Goal: Information Seeking & Learning: Compare options

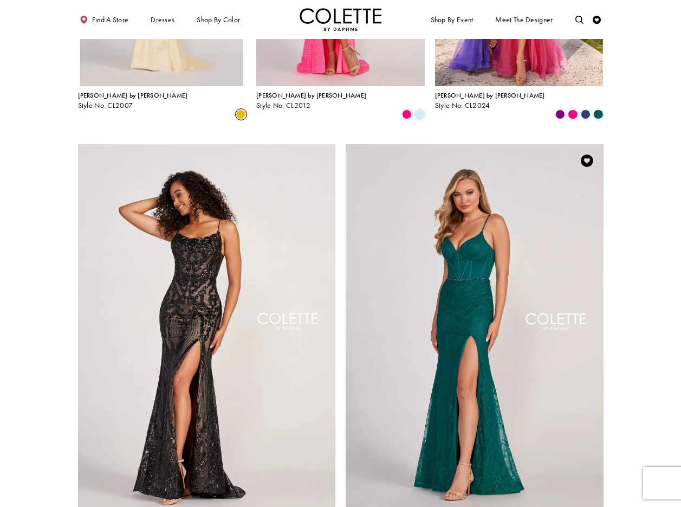
scroll to position [1147, 0]
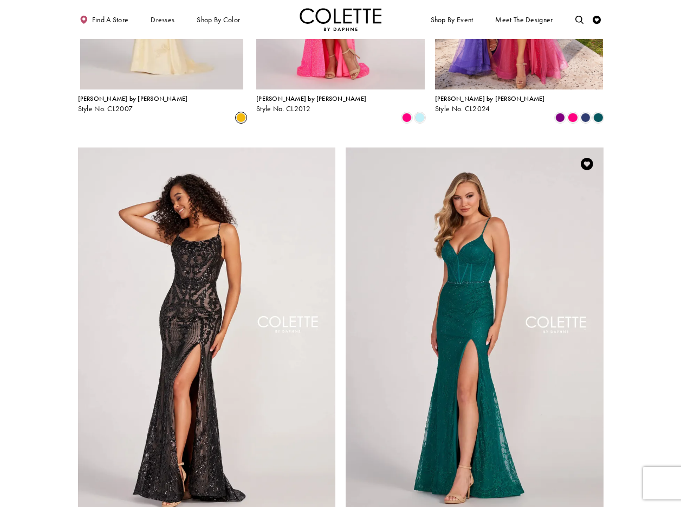
click at [555, 147] on img "Visit Colette by Daphne Style No. CL2037 Page" at bounding box center [475, 334] width 258 height 375
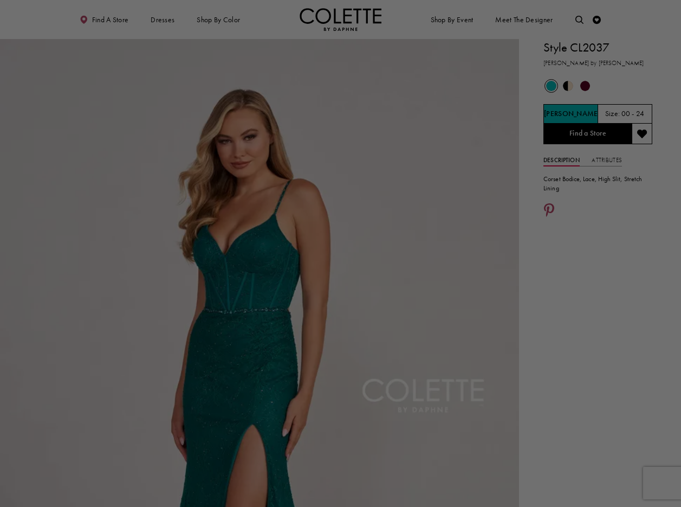
click at [555, 128] on div at bounding box center [344, 255] width 688 height 511
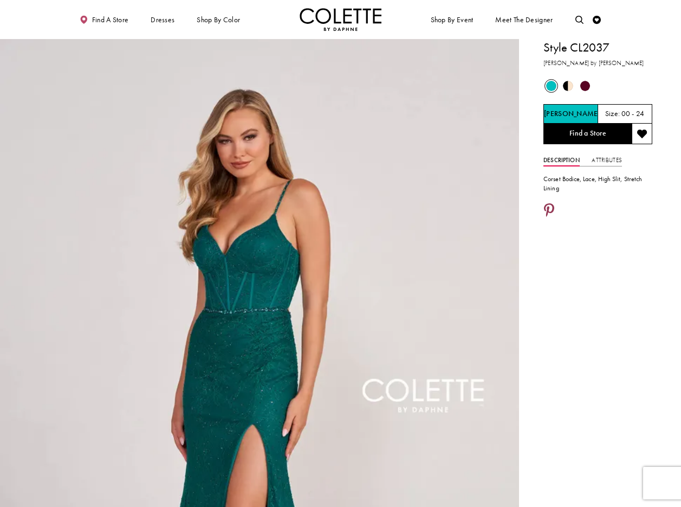
click at [550, 208] on icon "Share using Pinterest - Opens in new tab" at bounding box center [549, 211] width 10 height 15
click at [604, 158] on link "Attributes" at bounding box center [607, 160] width 30 height 12
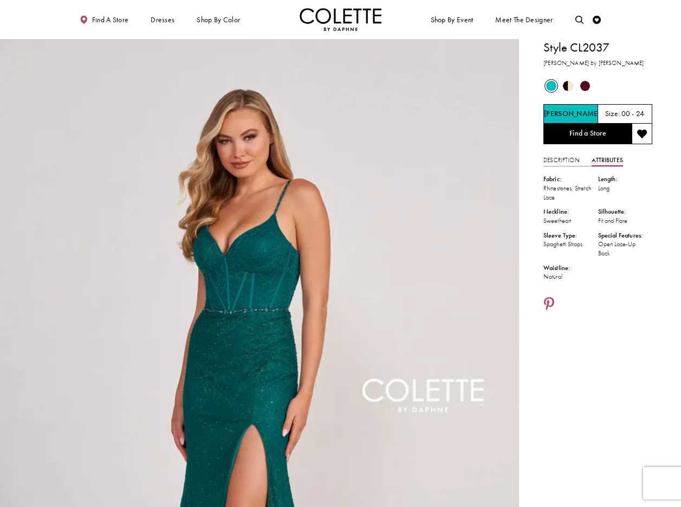
click at [588, 87] on span "Product color controls state depends on size chosen" at bounding box center [585, 86] width 10 height 10
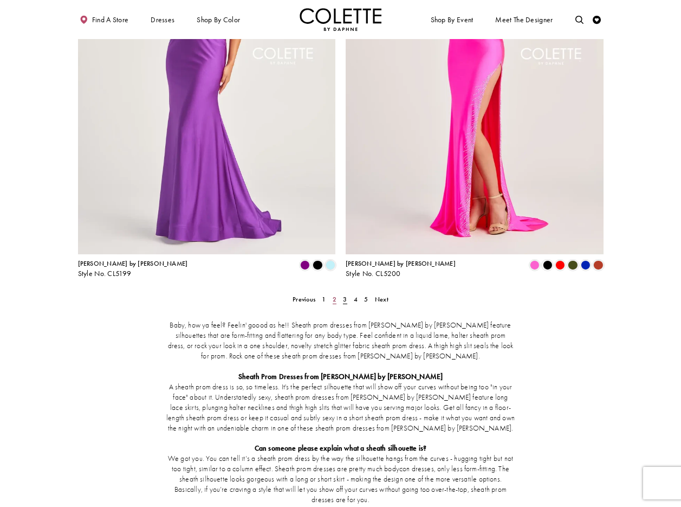
scroll to position [1403, 0]
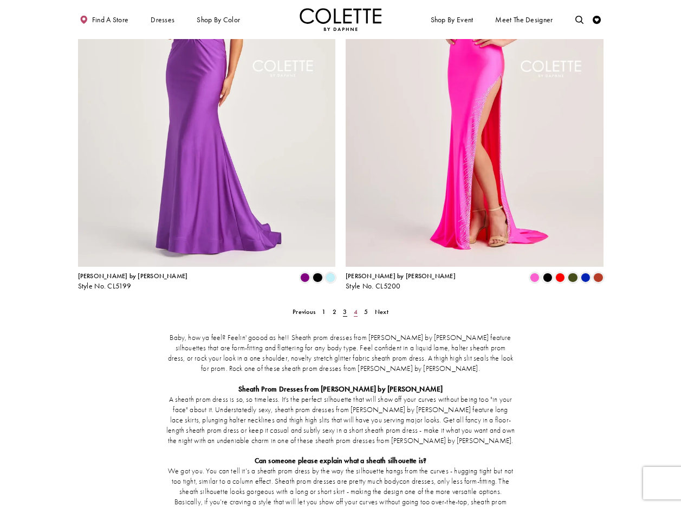
click at [355, 307] on span "4" at bounding box center [356, 311] width 4 height 9
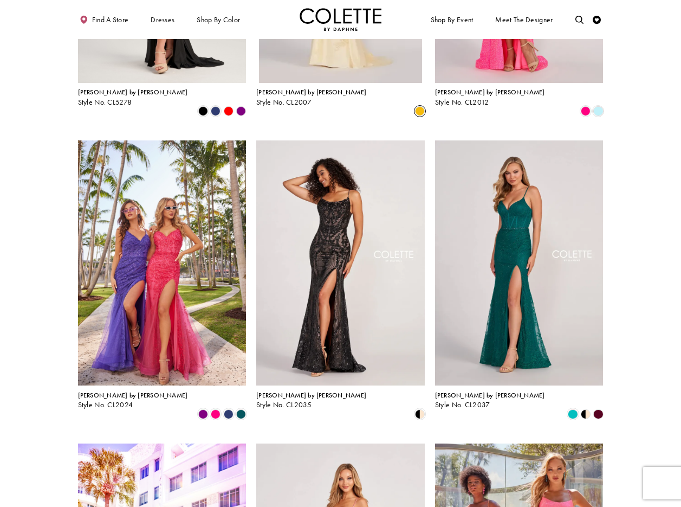
scroll to position [547, 0]
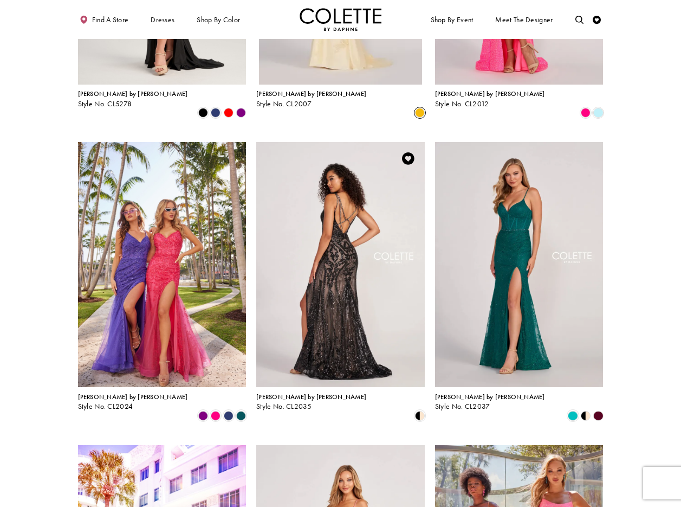
click at [340, 205] on img "Visit Colette by Daphne Style No. CL2035 Page" at bounding box center [340, 264] width 169 height 245
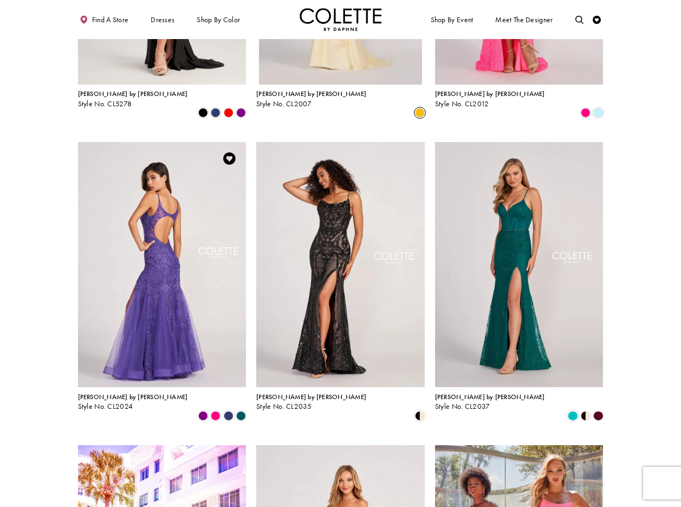
click at [150, 196] on img "Visit Colette by Daphne Style No. CL2024 Page" at bounding box center [162, 264] width 169 height 245
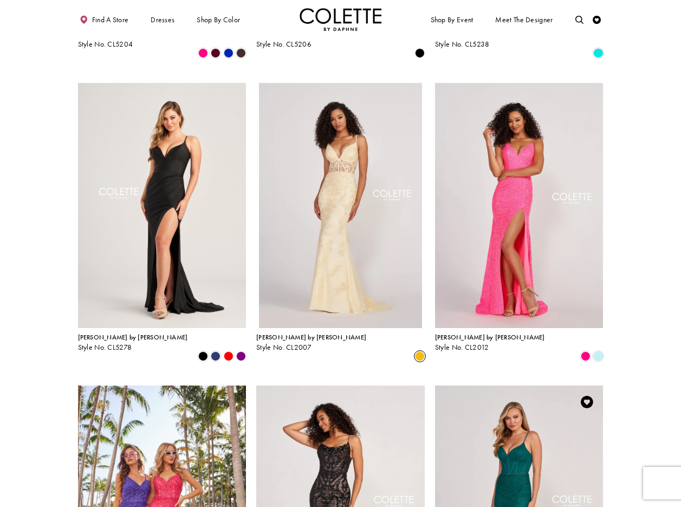
scroll to position [300, 0]
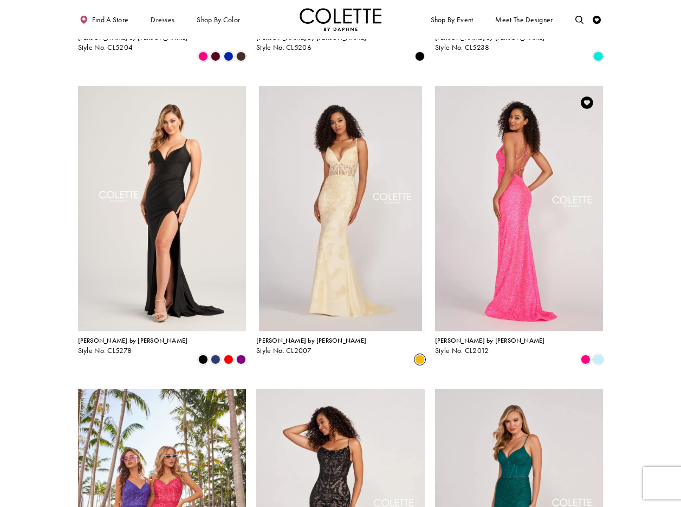
click at [517, 135] on img "Visit Colette by Daphne Style No. CL2012 Page" at bounding box center [519, 208] width 169 height 245
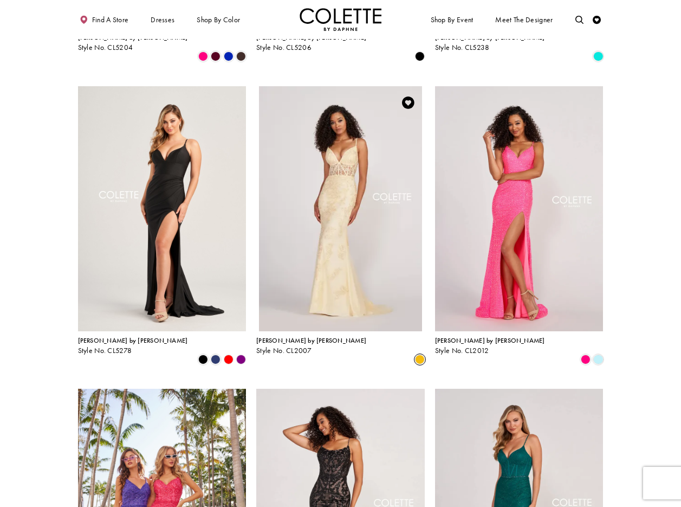
click at [310, 176] on link "Colette by Daphne Style No. CL2007" at bounding box center [340, 208] width 169 height 245
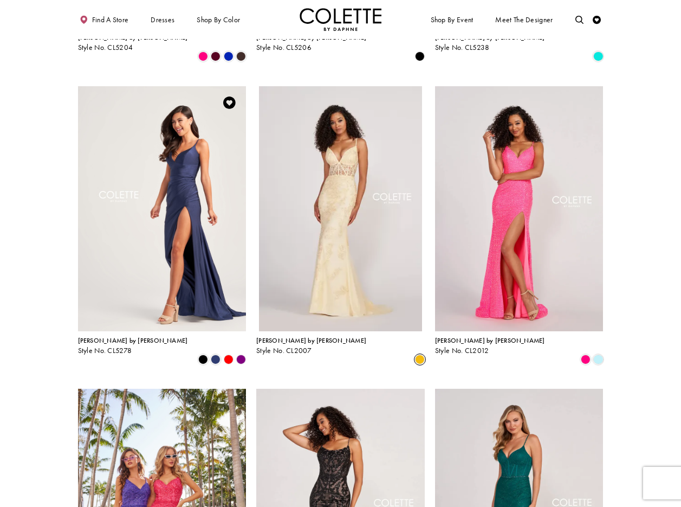
click at [167, 129] on img "Visit Colette by Daphne Style No. CL5278 Page" at bounding box center [162, 208] width 169 height 245
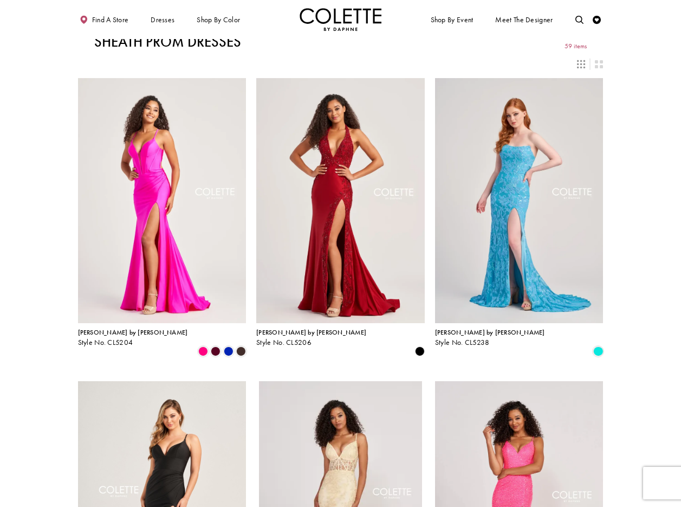
scroll to position [5, 0]
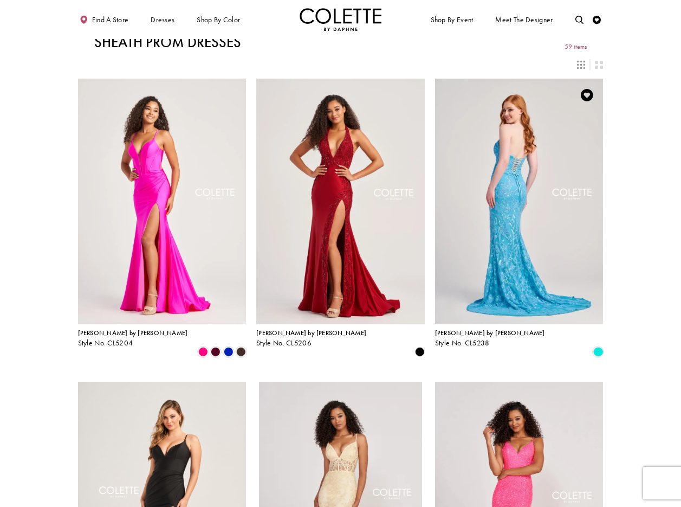
click at [534, 161] on img "Visit Colette by Daphne Style No. CL5238 Page" at bounding box center [519, 201] width 169 height 245
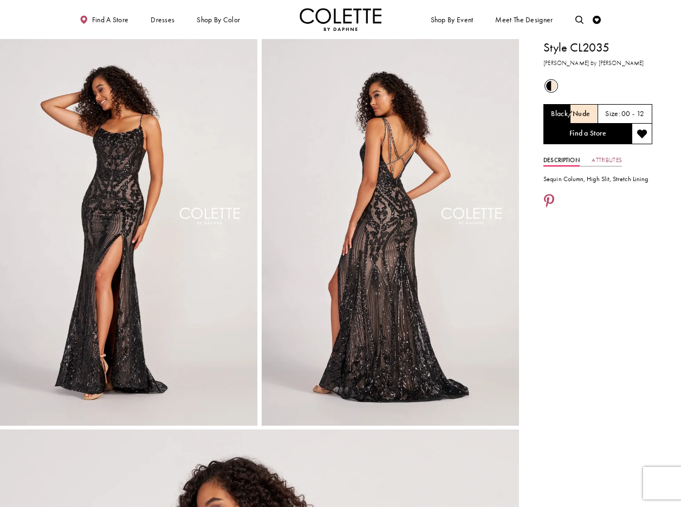
click at [609, 159] on link "Attributes" at bounding box center [607, 160] width 30 height 12
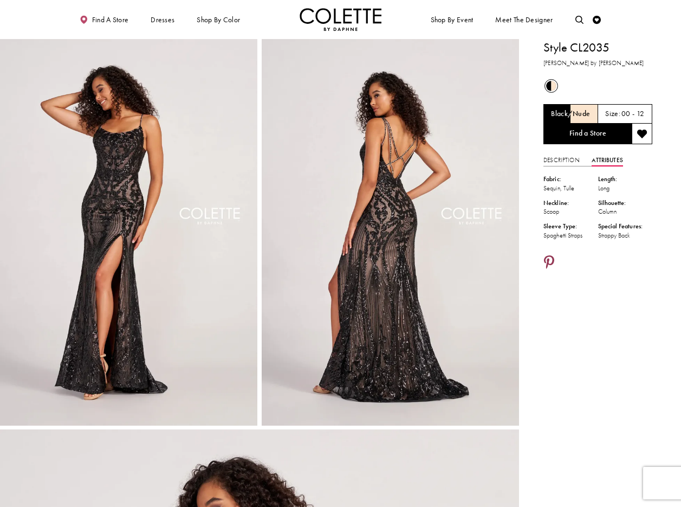
click at [546, 258] on icon "Share using Pinterest - Opens in new tab" at bounding box center [549, 263] width 10 height 15
click at [550, 261] on icon "Share using Pinterest - Opens in new tab" at bounding box center [549, 263] width 10 height 15
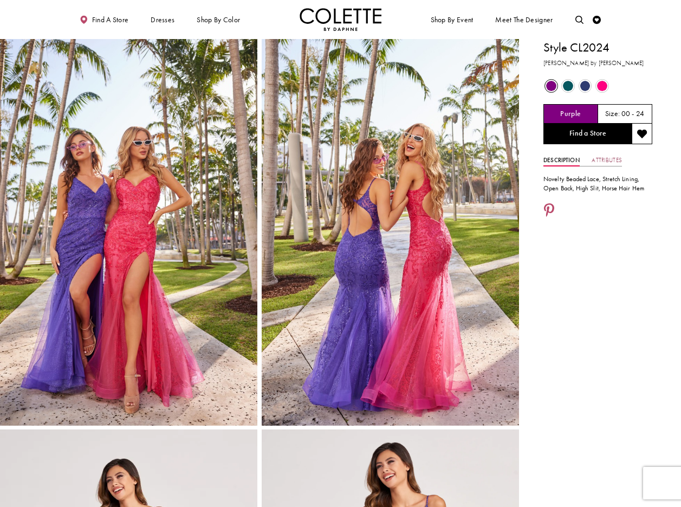
click at [611, 159] on link "Attributes" at bounding box center [607, 160] width 30 height 12
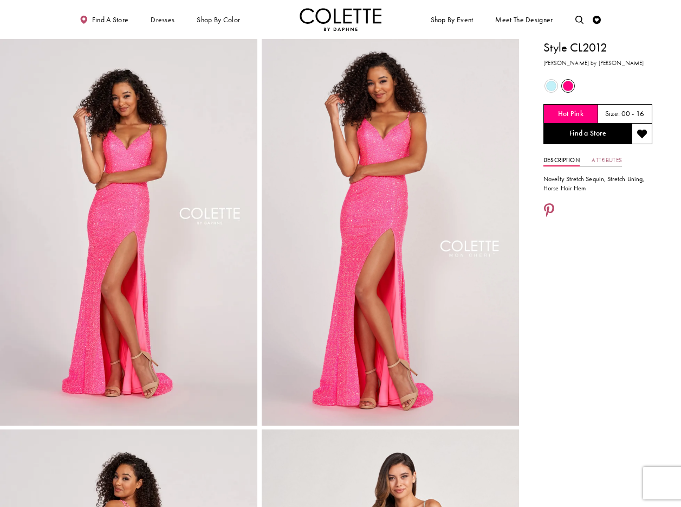
click at [613, 160] on link "Attributes" at bounding box center [607, 160] width 30 height 12
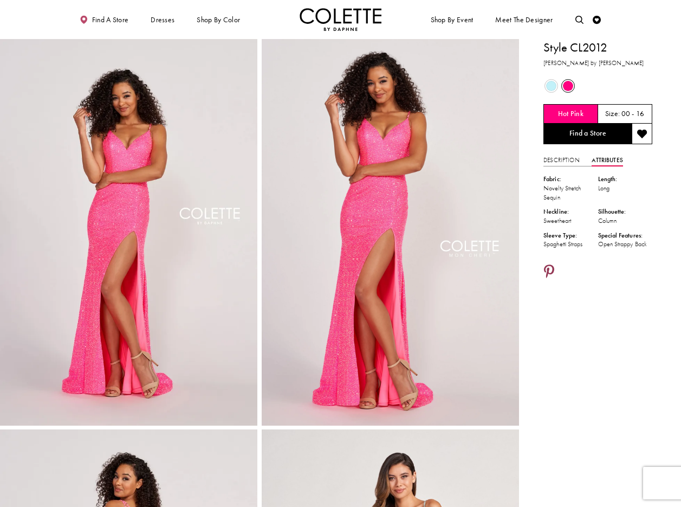
click at [551, 279] on icon "Share using Pinterest - Opens in new tab" at bounding box center [549, 272] width 10 height 15
click at [548, 277] on icon "Share using Pinterest - Opens in new tab" at bounding box center [549, 272] width 10 height 15
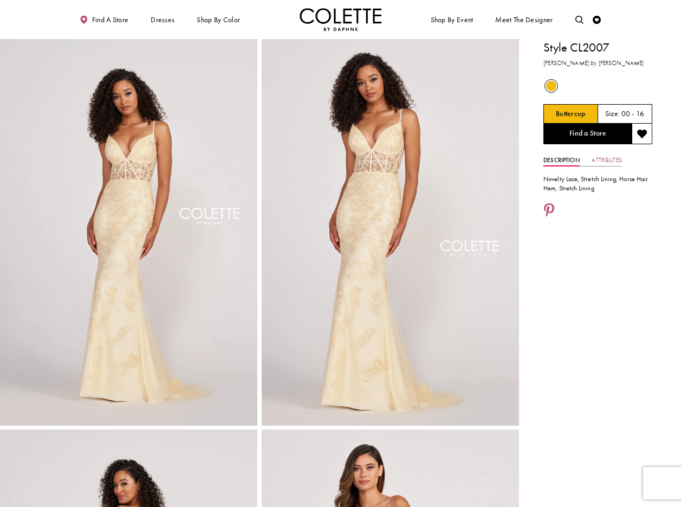
click at [612, 158] on link "Attributes" at bounding box center [607, 160] width 30 height 12
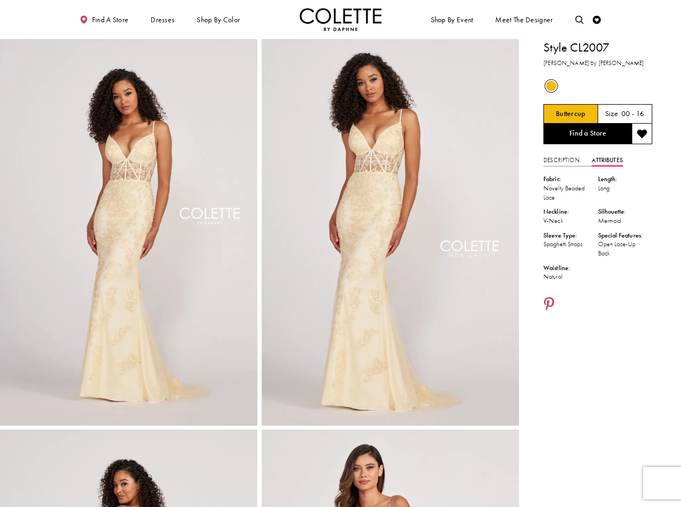
scroll to position [4, 0]
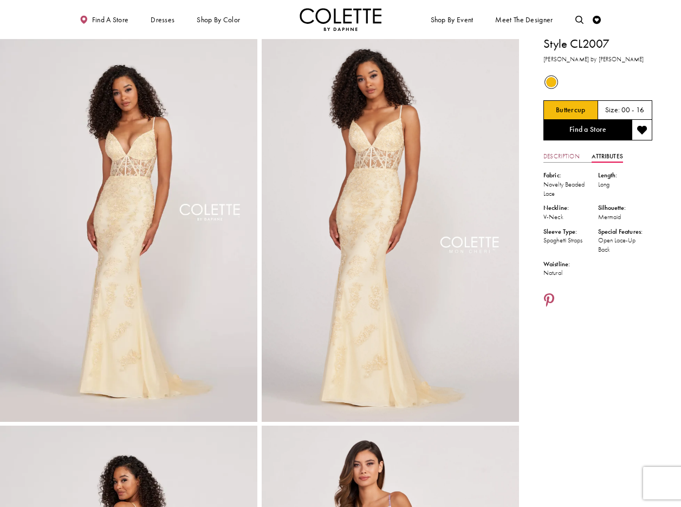
click at [571, 155] on link "Description" at bounding box center [561, 157] width 36 height 12
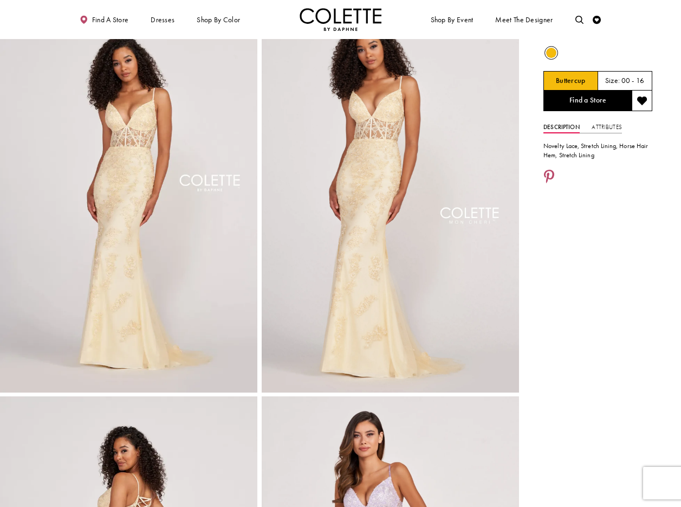
scroll to position [0, 0]
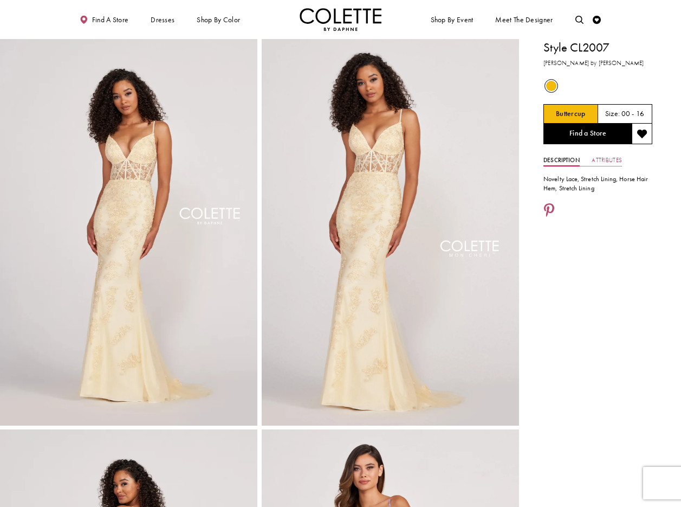
click at [617, 158] on link "Attributes" at bounding box center [607, 160] width 30 height 12
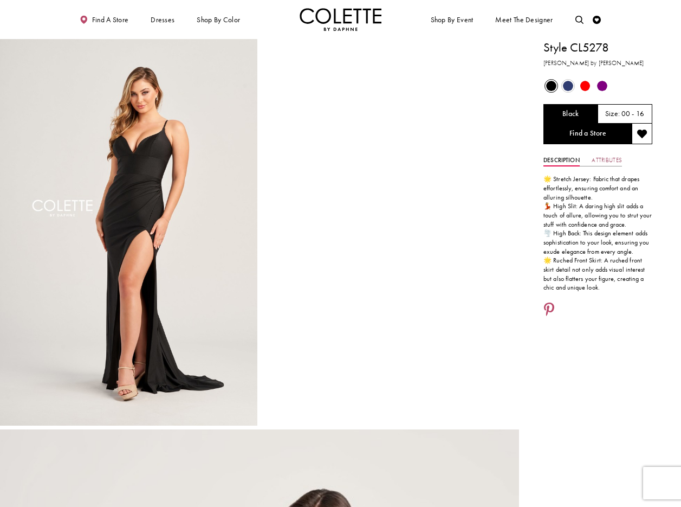
click at [611, 158] on link "Attributes" at bounding box center [607, 160] width 30 height 12
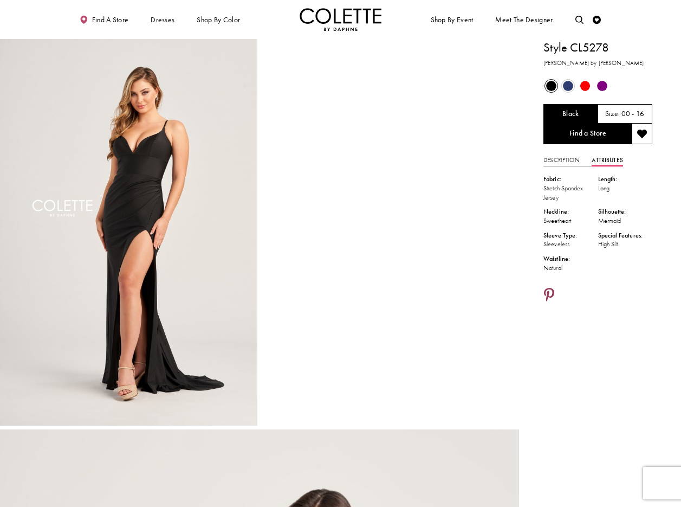
click at [547, 292] on icon "Share using Pinterest - Opens in new tab" at bounding box center [549, 295] width 10 height 15
click at [550, 293] on icon "Share using Pinterest - Opens in new tab" at bounding box center [549, 295] width 10 height 15
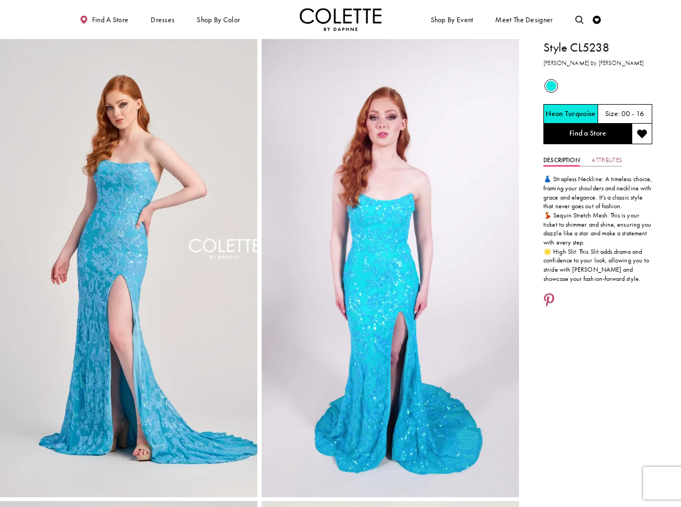
click at [609, 160] on link "Attributes" at bounding box center [607, 160] width 30 height 12
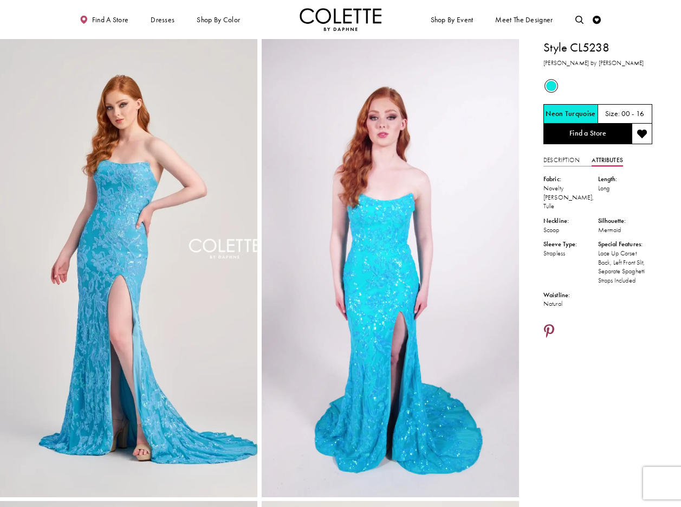
click at [550, 325] on icon "Share using Pinterest - Opens in new tab" at bounding box center [549, 332] width 10 height 15
click at [548, 325] on icon "Share using Pinterest - Opens in new tab" at bounding box center [549, 332] width 10 height 15
click at [551, 324] on icon "Share using Pinterest - Opens in new tab" at bounding box center [549, 331] width 10 height 15
drag, startPoint x: 269, startPoint y: 14, endPoint x: 277, endPoint y: 0, distance: 16.0
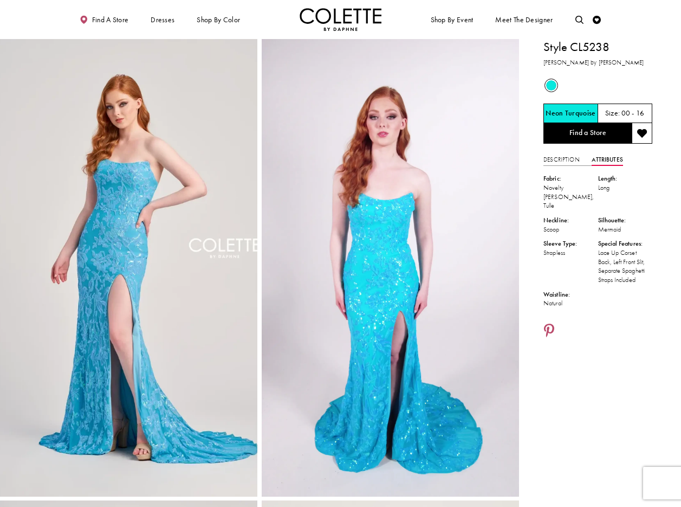
click at [269, 14] on ul "Find a store Dresses Dresses Occasion DAF'S FAVES EVENING DRESSES LONG DRESSES" at bounding box center [204, 19] width 271 height 23
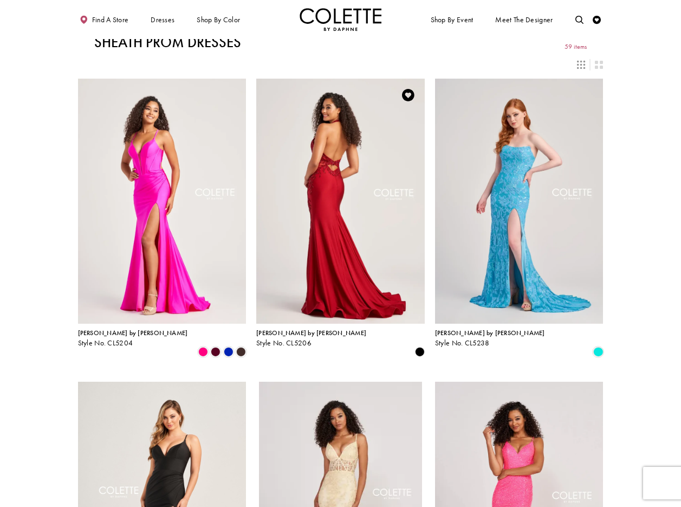
click at [345, 158] on img "Visit Colette by Daphne Style No. CL5206 Page" at bounding box center [340, 201] width 169 height 245
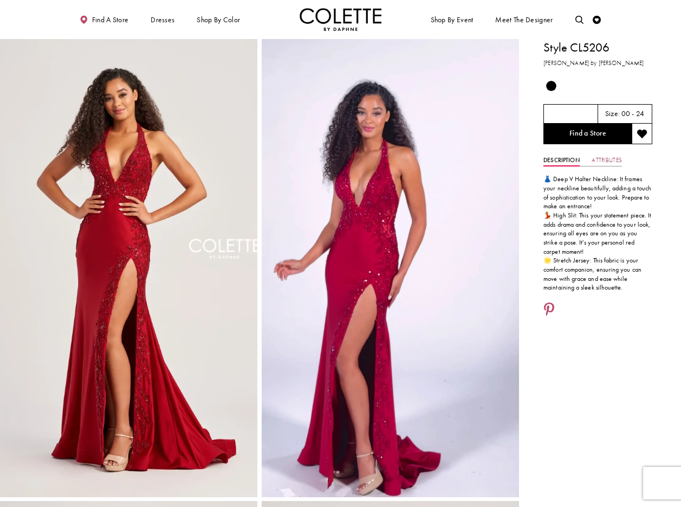
click at [610, 160] on link "Attributes" at bounding box center [607, 160] width 30 height 12
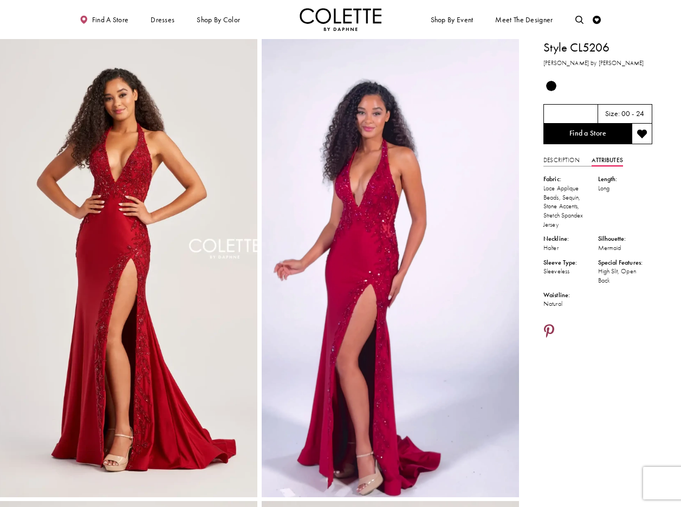
click at [549, 329] on icon "Share using Pinterest - Opens in new tab" at bounding box center [549, 332] width 10 height 15
click at [547, 325] on icon "Share using Pinterest - Opens in new tab" at bounding box center [549, 332] width 10 height 15
click at [547, 327] on icon "Share using Pinterest - Opens in new tab" at bounding box center [549, 332] width 10 height 15
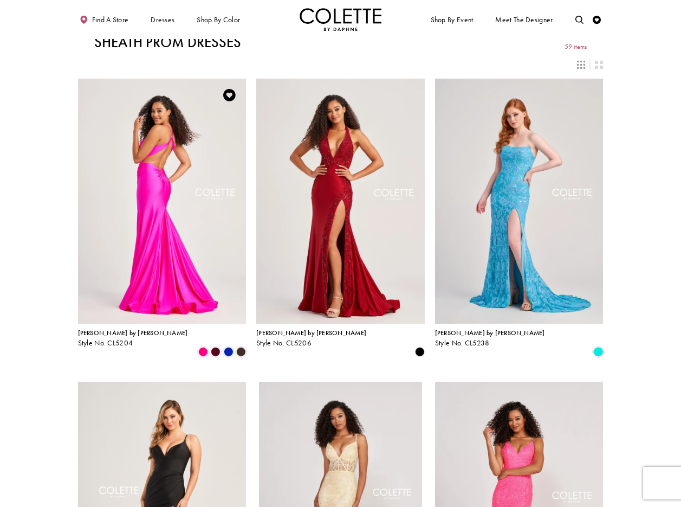
click at [145, 133] on img "Visit Colette by Daphne Style No. CL5204 Page" at bounding box center [162, 201] width 169 height 245
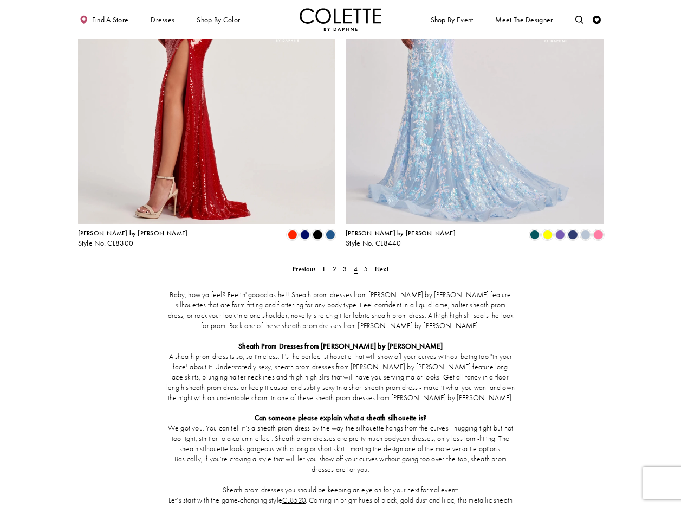
scroll to position [1466, 0]
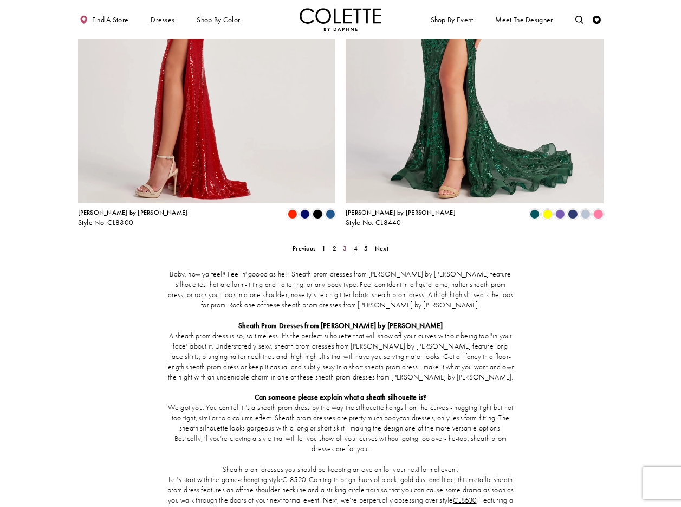
drag, startPoint x: 345, startPoint y: 209, endPoint x: 362, endPoint y: 216, distance: 18.7
click at [345, 244] on span "3" at bounding box center [345, 248] width 4 height 9
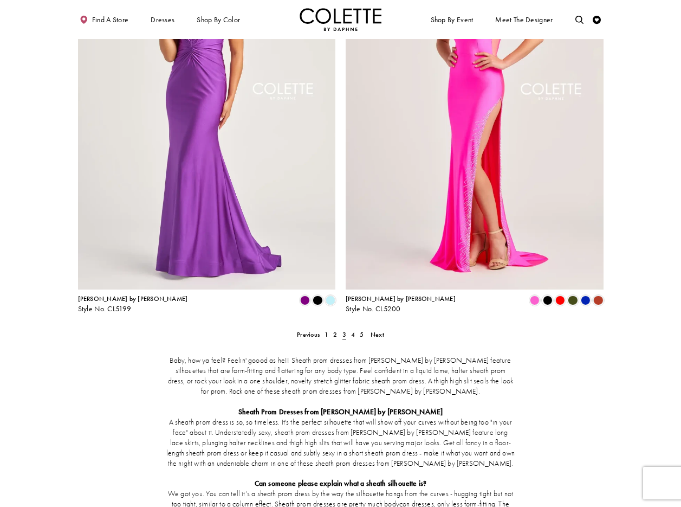
scroll to position [1264, 0]
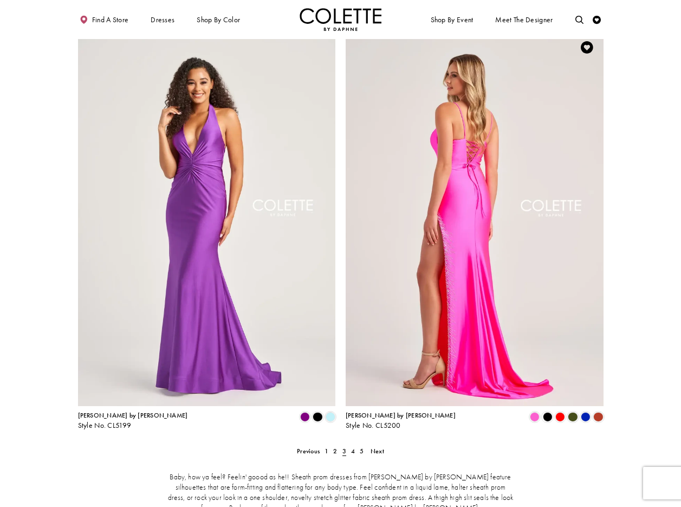
click at [493, 140] on img "Visit Colette by Daphne Style No. CL5200 Page" at bounding box center [475, 218] width 258 height 375
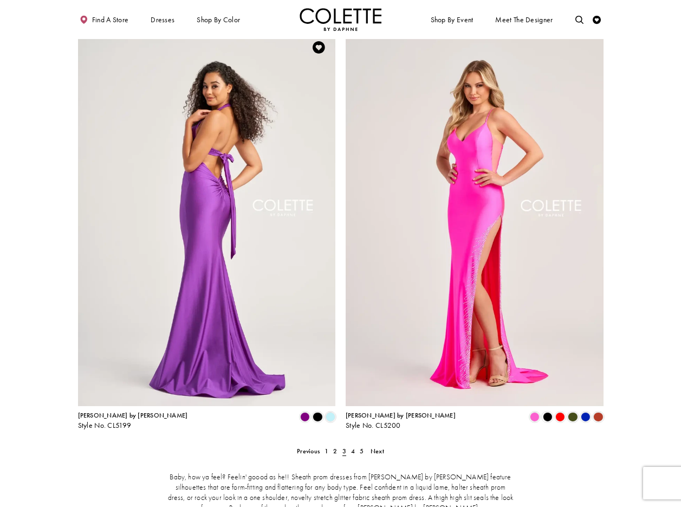
click at [231, 127] on img "Visit Colette by Daphne Style No. CL5199 Page" at bounding box center [207, 218] width 258 height 375
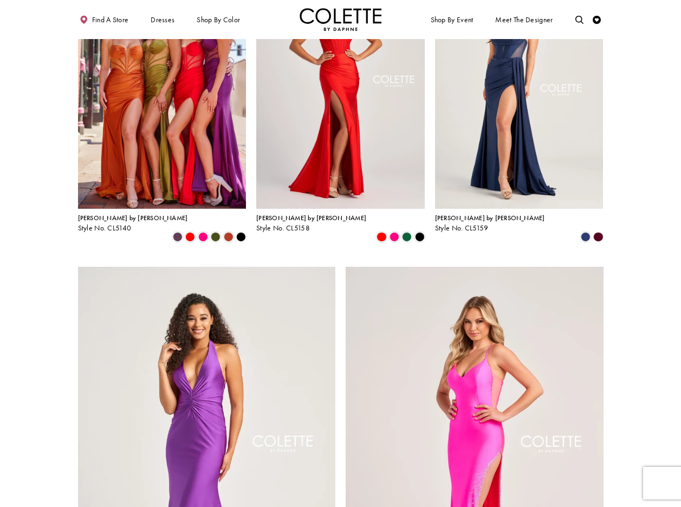
scroll to position [825, 0]
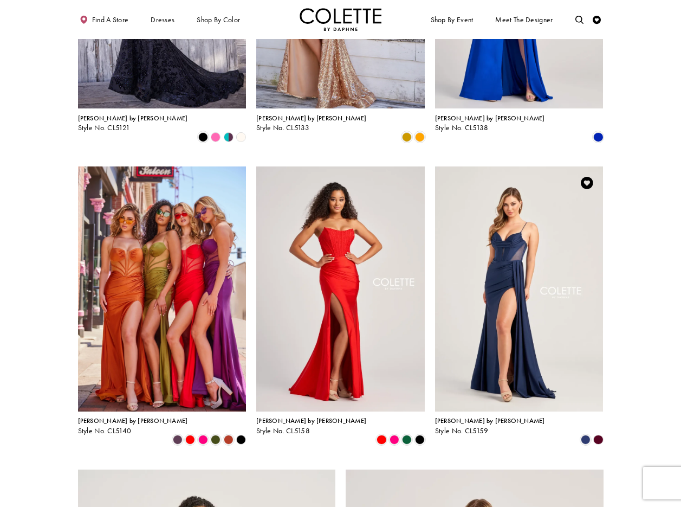
click at [511, 191] on img "Visit Colette by Daphne Style No. CL5159 Page" at bounding box center [519, 288] width 169 height 245
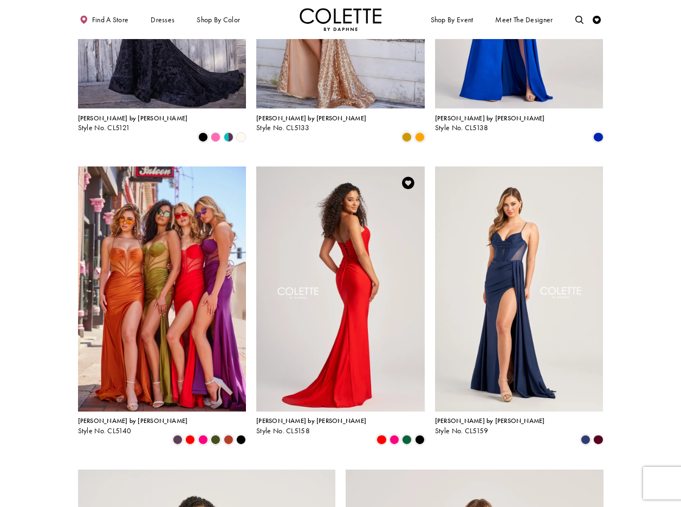
click at [355, 198] on img "Visit Colette by Daphne Style No. CL5158 Page" at bounding box center [340, 288] width 169 height 245
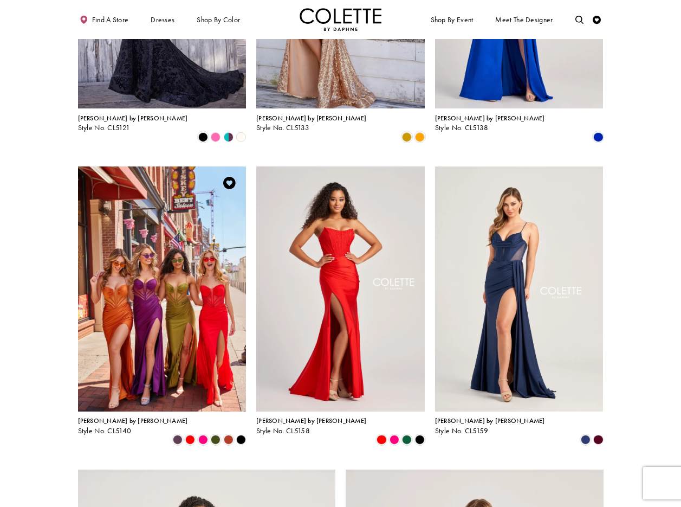
click at [134, 183] on img "Visit Colette by Daphne Style No. CL5140 Page" at bounding box center [162, 288] width 169 height 245
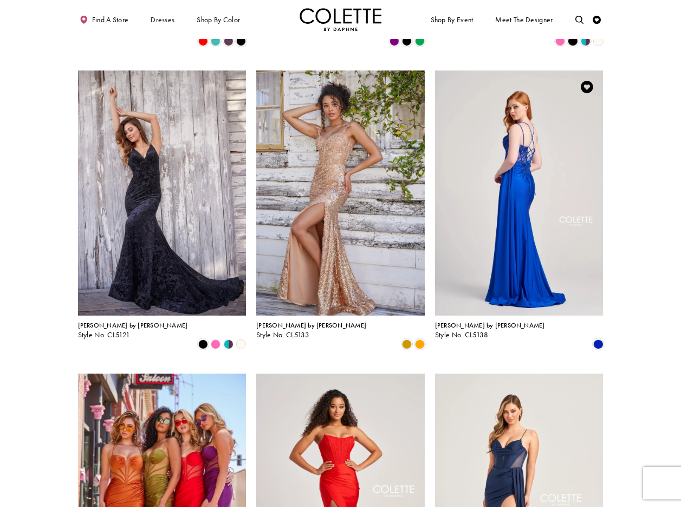
scroll to position [611, 0]
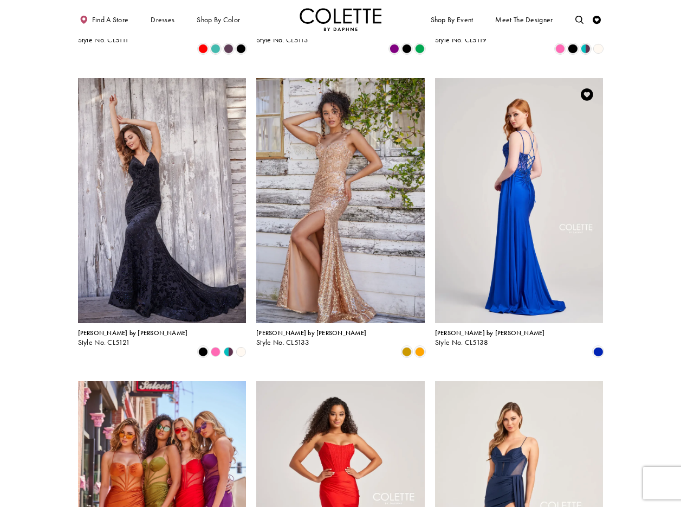
click at [508, 137] on img "Visit Colette by Daphne Style No. CL5138 Page" at bounding box center [519, 200] width 169 height 245
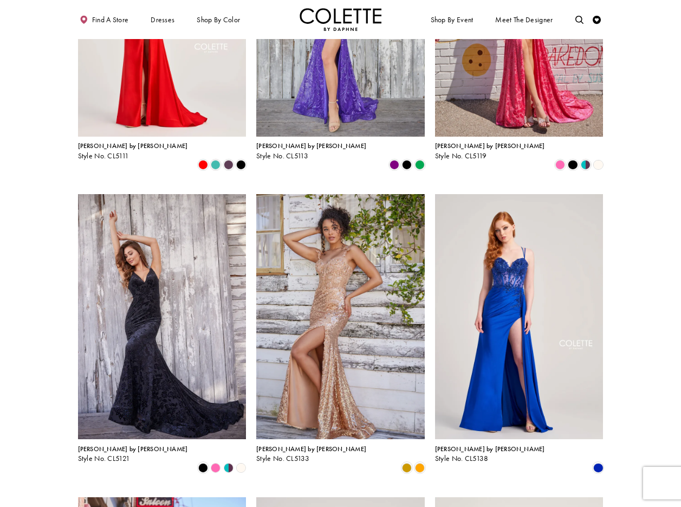
scroll to position [494, 0]
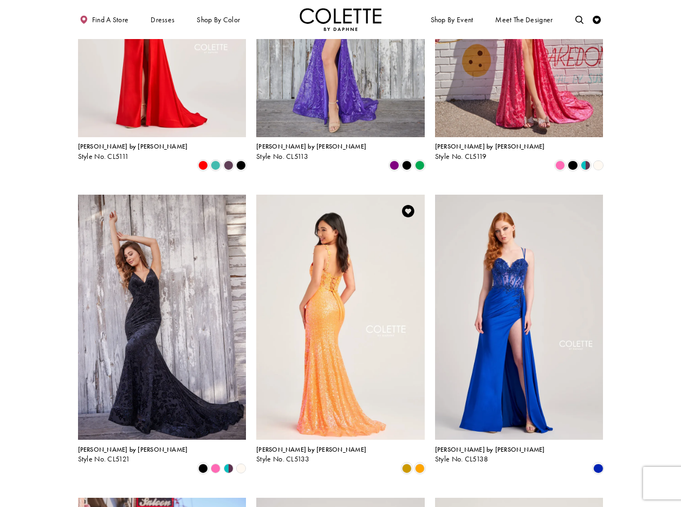
click at [340, 208] on img "Visit Colette by Daphne Style No. CL5133 Page" at bounding box center [340, 317] width 169 height 245
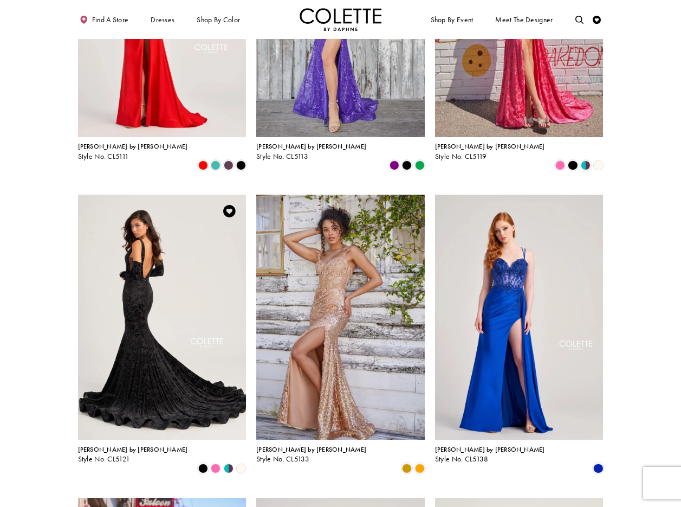
click at [150, 231] on img "Visit Colette by Daphne Style No. CL5121 Page" at bounding box center [162, 317] width 169 height 245
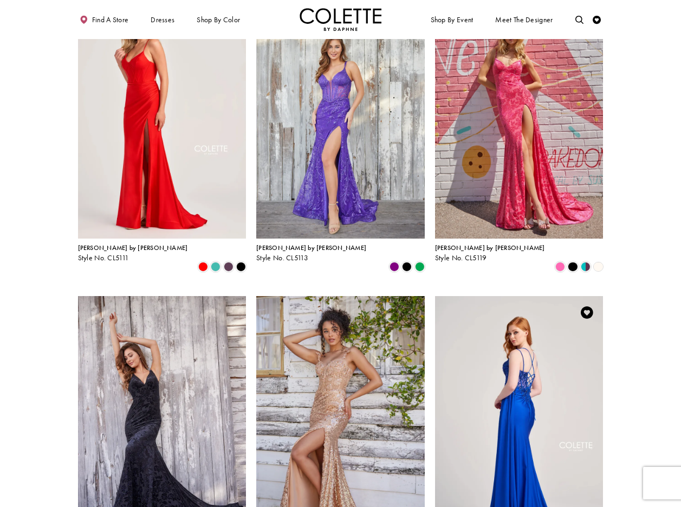
scroll to position [307, 0]
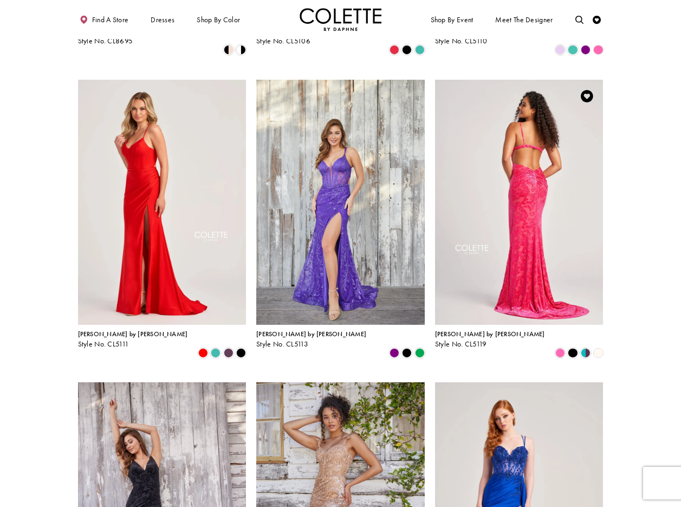
click at [518, 161] on img "Visit Colette by Daphne Style No. CL5119 Page" at bounding box center [519, 202] width 169 height 245
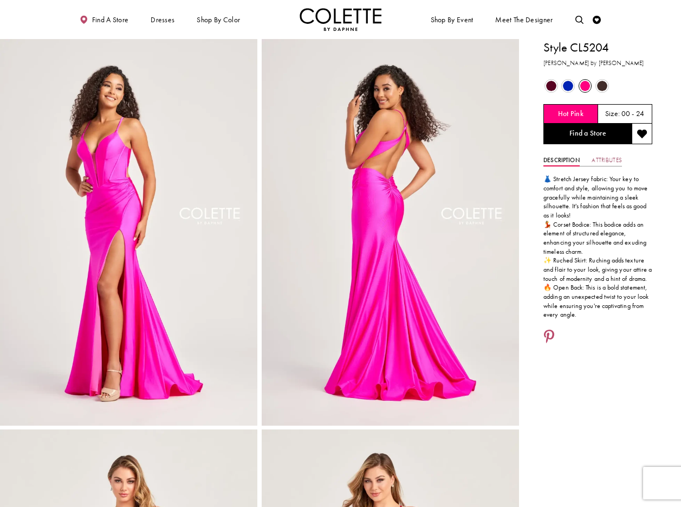
click at [612, 159] on link "Attributes" at bounding box center [607, 160] width 30 height 12
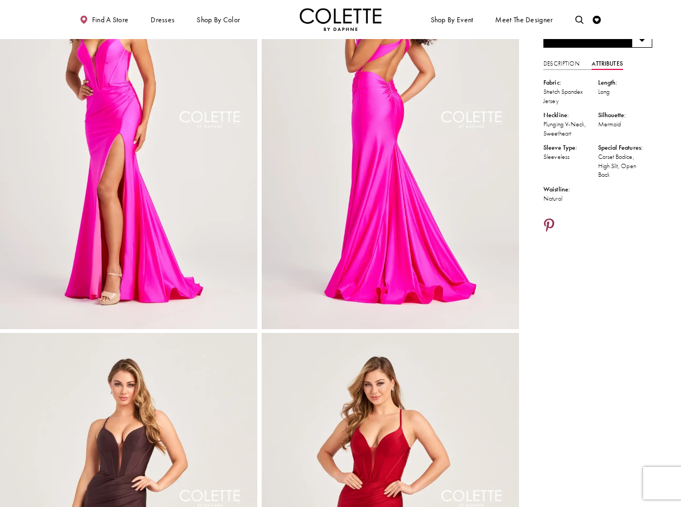
click at [551, 219] on icon "Share using Pinterest - Opens in new tab" at bounding box center [549, 226] width 10 height 15
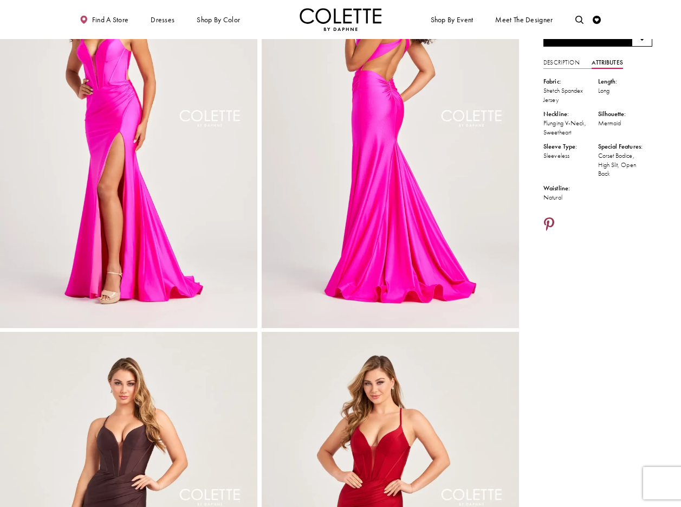
click at [548, 224] on icon "Share using Pinterest - Opens in new tab" at bounding box center [549, 225] width 10 height 15
click at [548, 220] on icon "Share using Pinterest - Opens in new tab" at bounding box center [549, 225] width 10 height 15
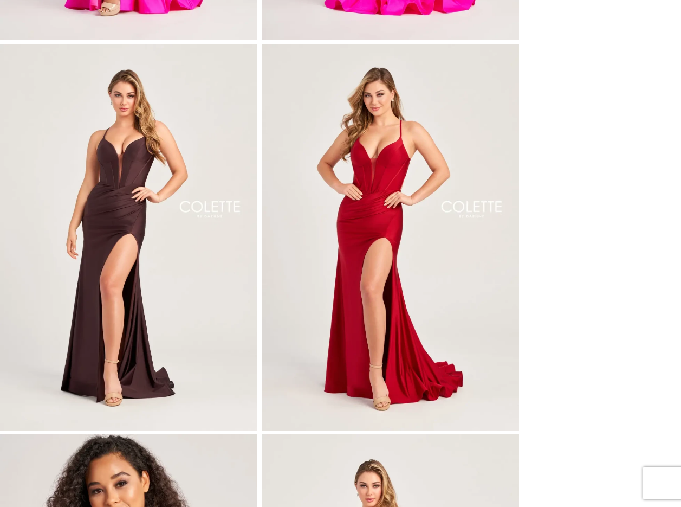
scroll to position [0, 0]
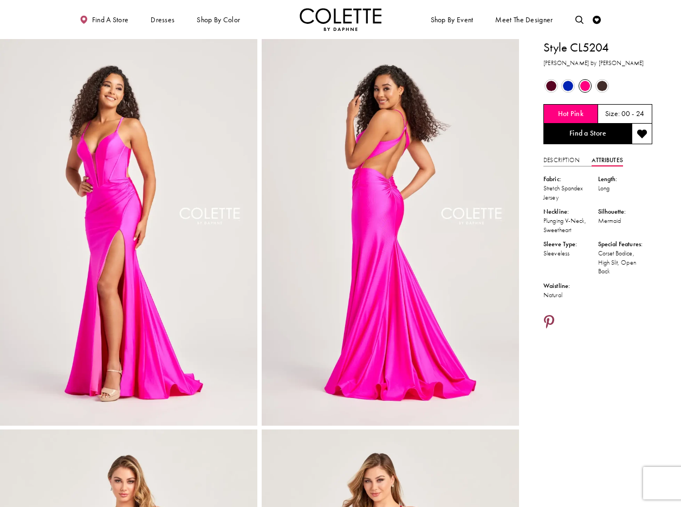
click at [549, 318] on icon "Share using Pinterest - Opens in new tab" at bounding box center [549, 322] width 10 height 15
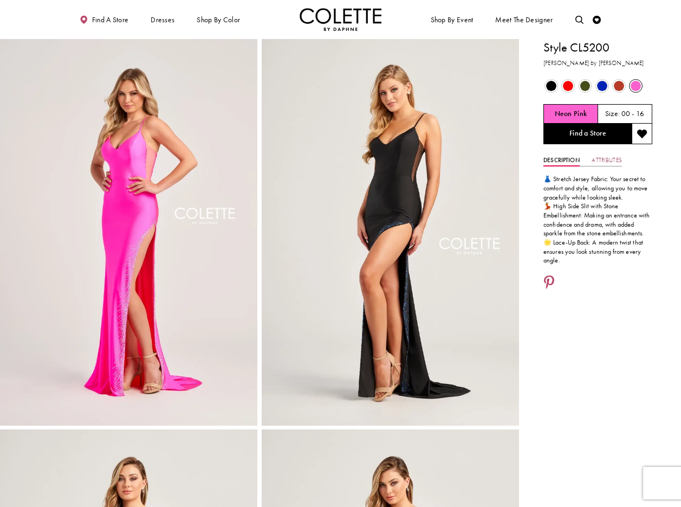
click at [614, 160] on link "Attributes" at bounding box center [607, 160] width 30 height 12
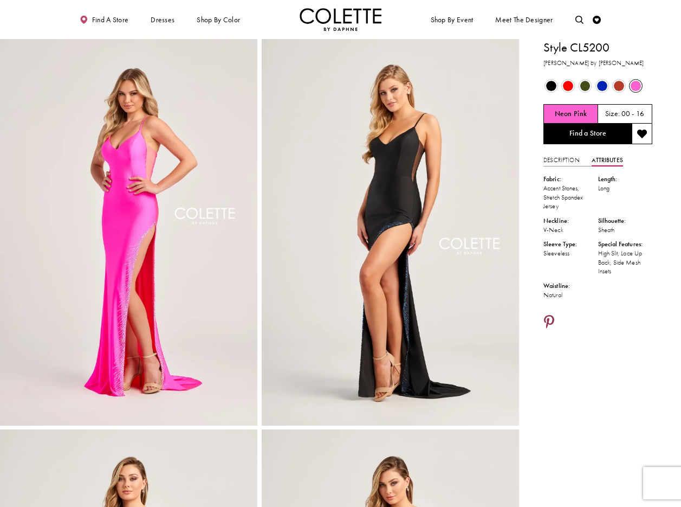
click at [552, 321] on icon "Share using Pinterest - Opens in new tab" at bounding box center [549, 322] width 10 height 15
click at [547, 319] on icon "Share using Pinterest - Opens in new tab" at bounding box center [549, 322] width 10 height 15
click at [545, 321] on icon "Share using Pinterest - Opens in new tab" at bounding box center [549, 322] width 10 height 15
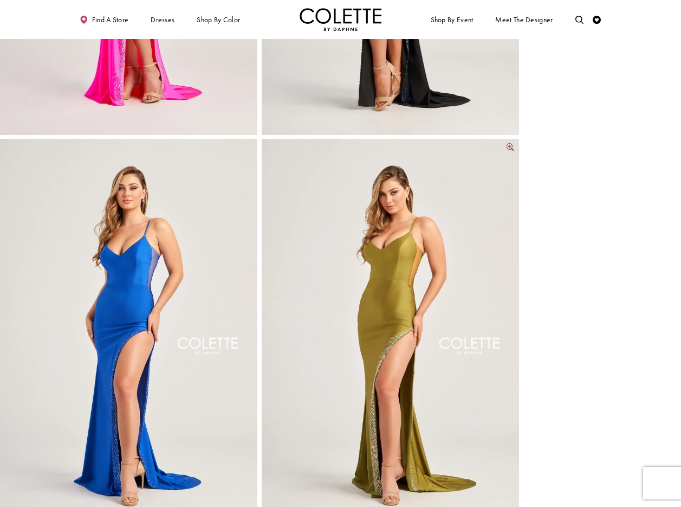
scroll to position [290, 0]
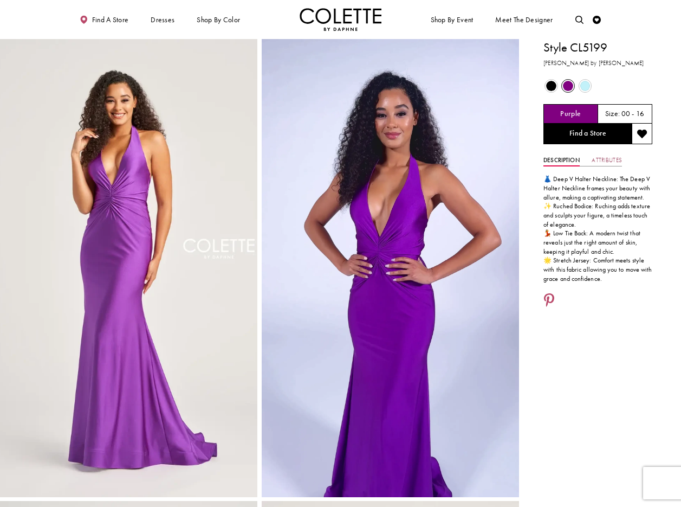
click at [611, 160] on link "Attributes" at bounding box center [607, 160] width 30 height 12
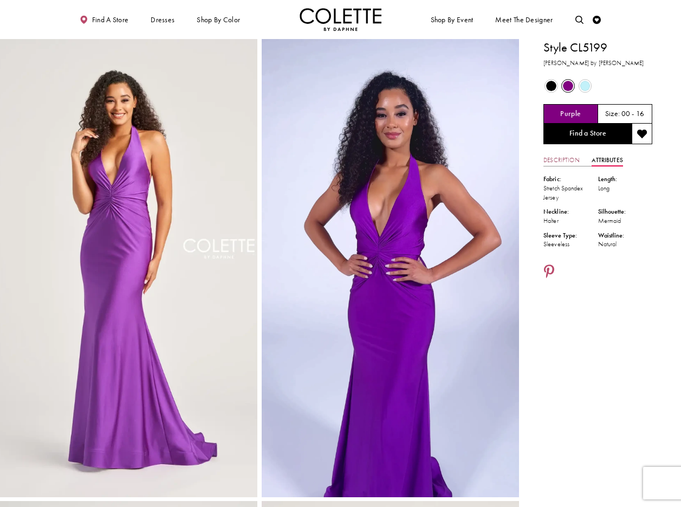
click at [567, 159] on link "Description" at bounding box center [561, 160] width 36 height 12
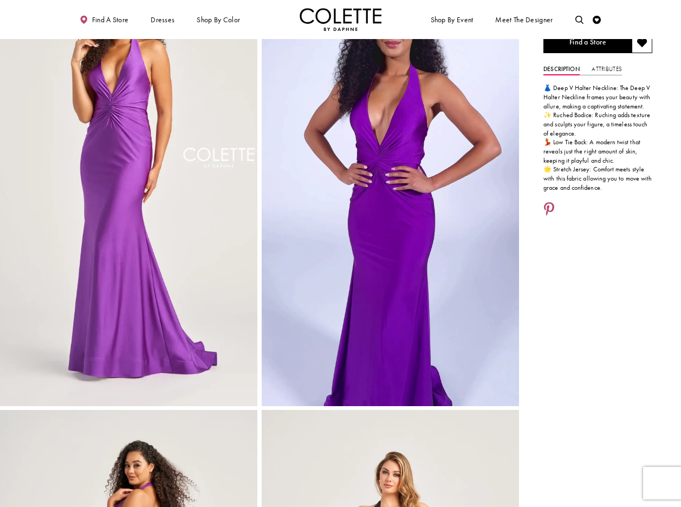
scroll to position [90, 0]
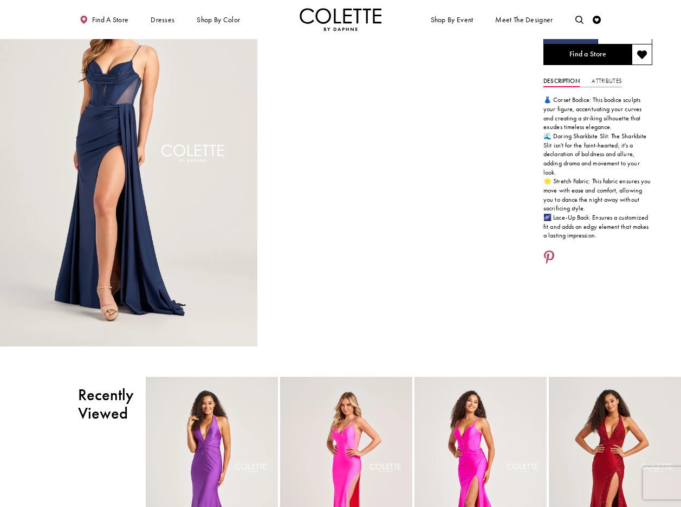
scroll to position [84, 0]
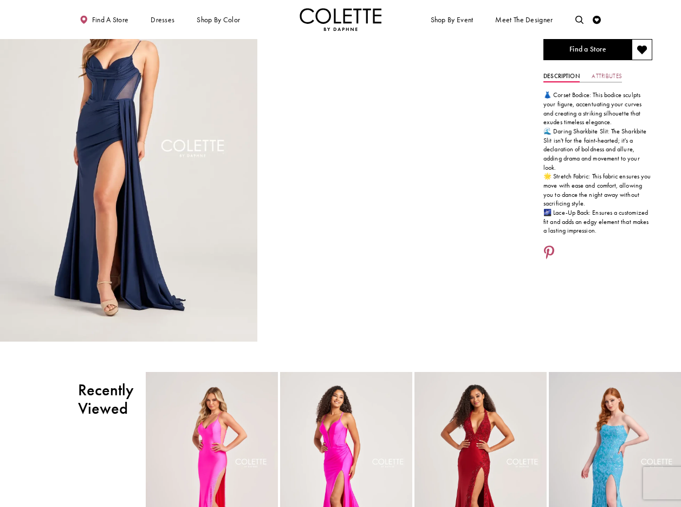
click at [611, 75] on link "Attributes" at bounding box center [607, 76] width 30 height 12
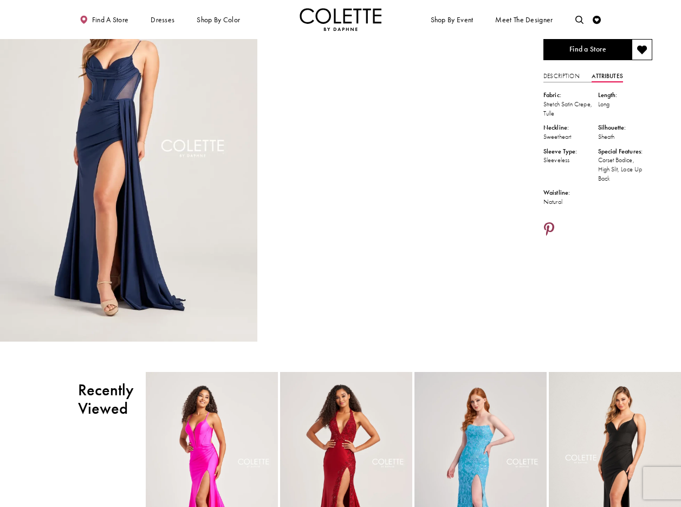
click at [551, 229] on icon "Share using Pinterest - Opens in new tab" at bounding box center [549, 230] width 10 height 15
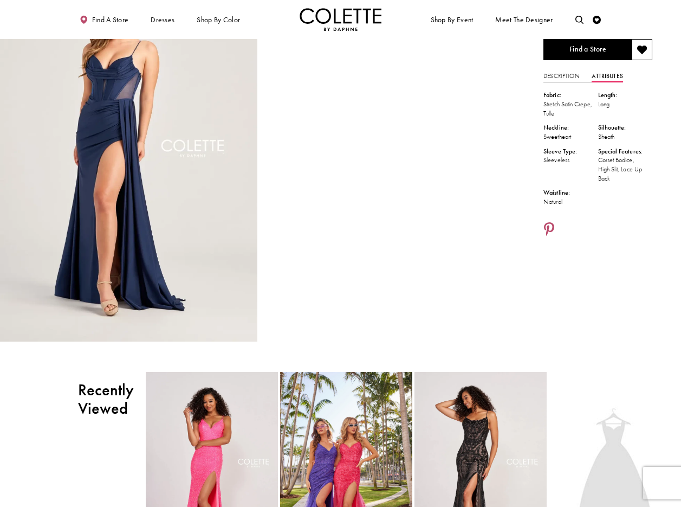
scroll to position [0, 0]
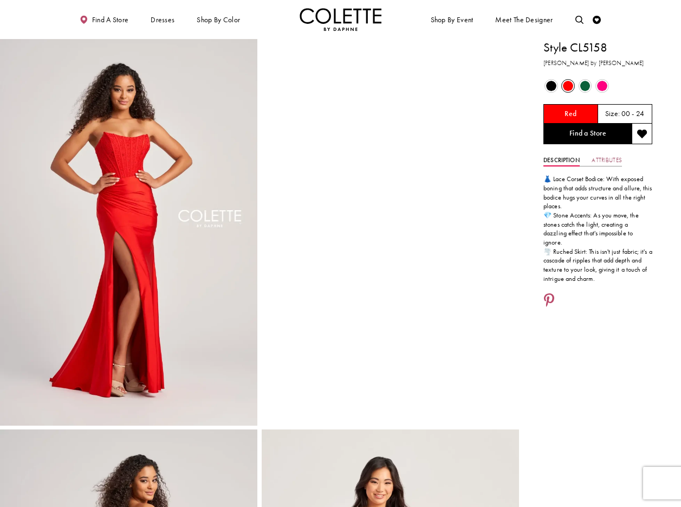
click at [615, 160] on link "Attributes" at bounding box center [607, 160] width 30 height 12
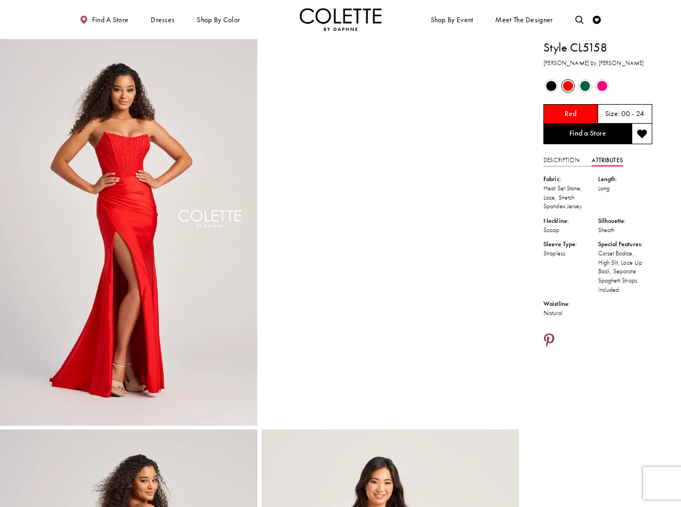
click at [554, 340] on icon "Share using Pinterest - Opens in new tab" at bounding box center [549, 341] width 10 height 15
click at [550, 337] on icon "Share using Pinterest - Opens in new tab" at bounding box center [549, 341] width 10 height 15
click at [547, 336] on icon "Share using Pinterest - Opens in new tab" at bounding box center [549, 341] width 10 height 15
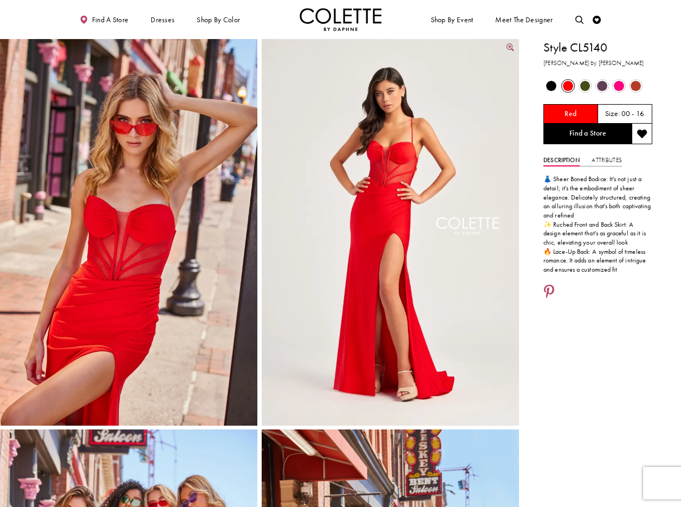
scroll to position [3, 0]
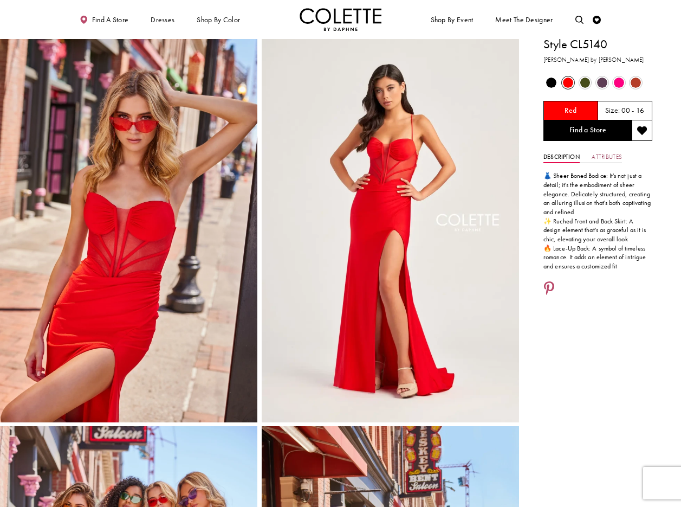
click at [613, 156] on link "Attributes" at bounding box center [607, 157] width 30 height 12
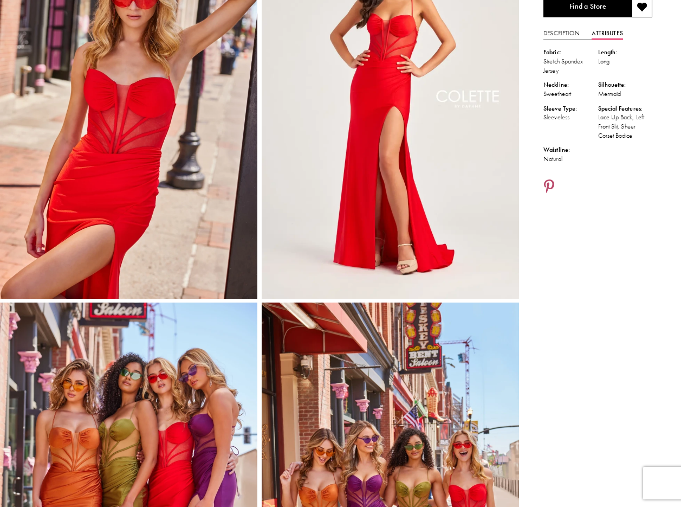
scroll to position [0, 0]
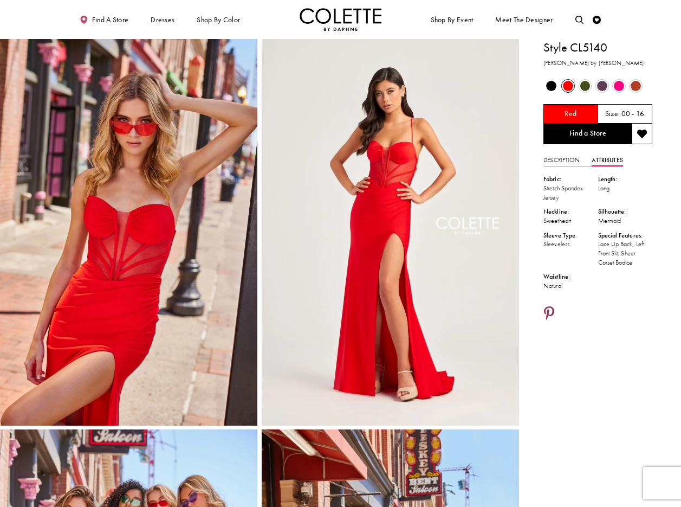
click at [554, 308] on icon "Share using Pinterest - Opens in new tab" at bounding box center [549, 314] width 10 height 15
click at [547, 310] on icon "Share using Pinterest - Opens in new tab" at bounding box center [549, 314] width 10 height 15
click at [548, 309] on icon "Share using Pinterest - Opens in new tab" at bounding box center [549, 314] width 10 height 15
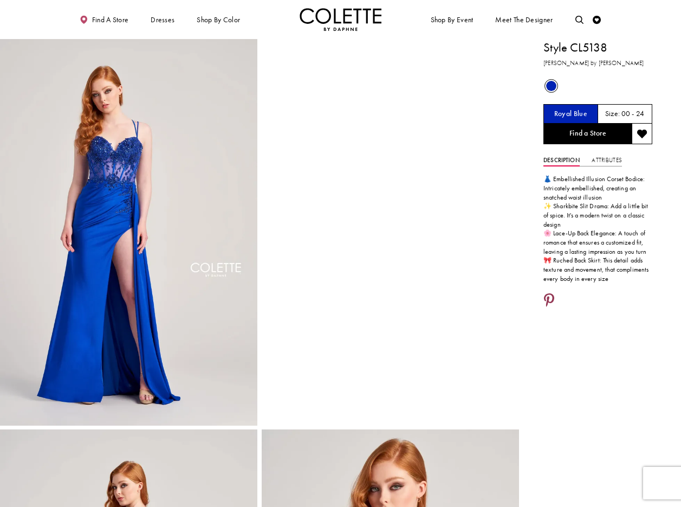
click at [549, 300] on icon "Share using Pinterest - Opens in new tab" at bounding box center [549, 301] width 10 height 15
click at [549, 299] on icon "Share using Pinterest - Opens in new tab" at bounding box center [549, 301] width 10 height 15
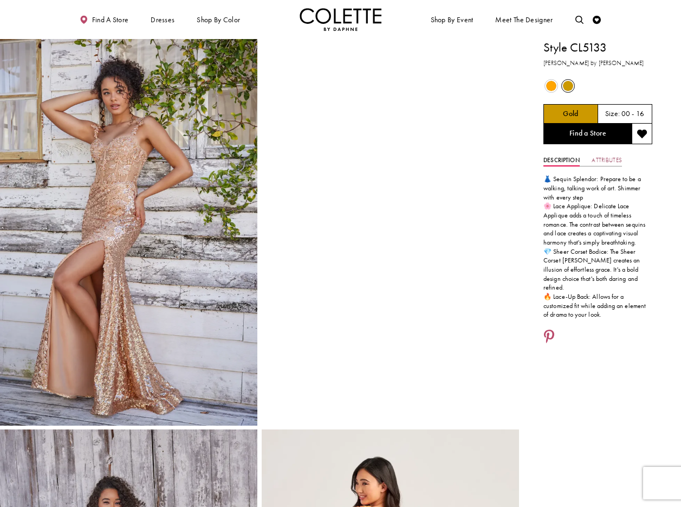
click at [614, 158] on link "Attributes" at bounding box center [607, 160] width 30 height 12
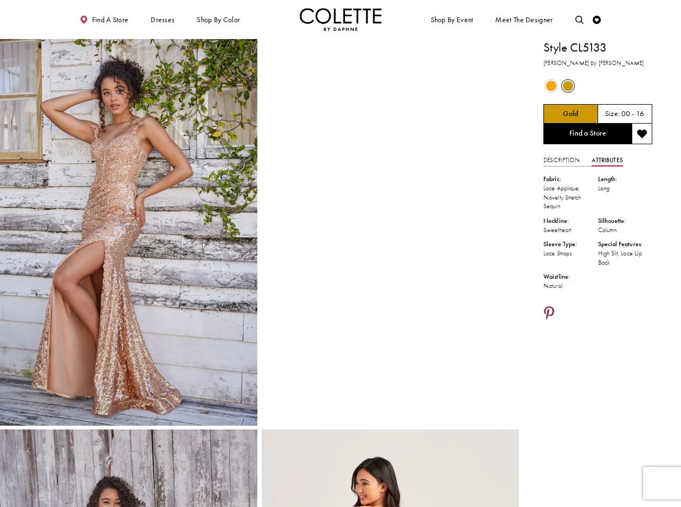
click at [547, 314] on icon "Share using Pinterest - Opens in new tab" at bounding box center [549, 314] width 10 height 15
click at [549, 308] on icon "Share using Pinterest - Opens in new tab" at bounding box center [549, 314] width 10 height 15
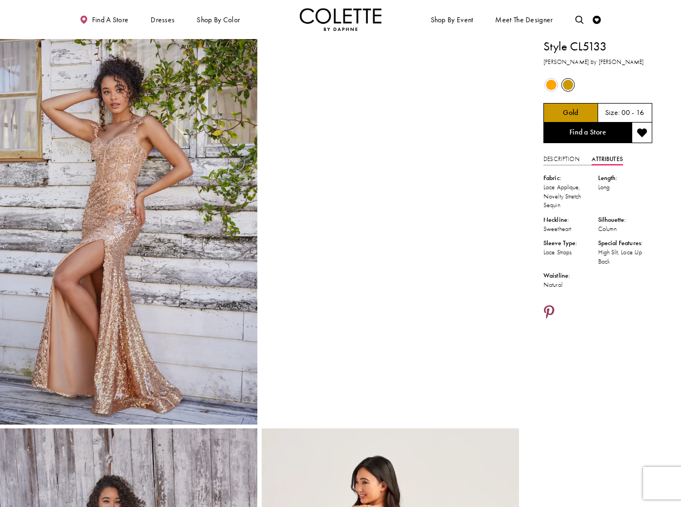
click at [546, 309] on icon "Share using Pinterest - Opens in new tab" at bounding box center [549, 313] width 10 height 15
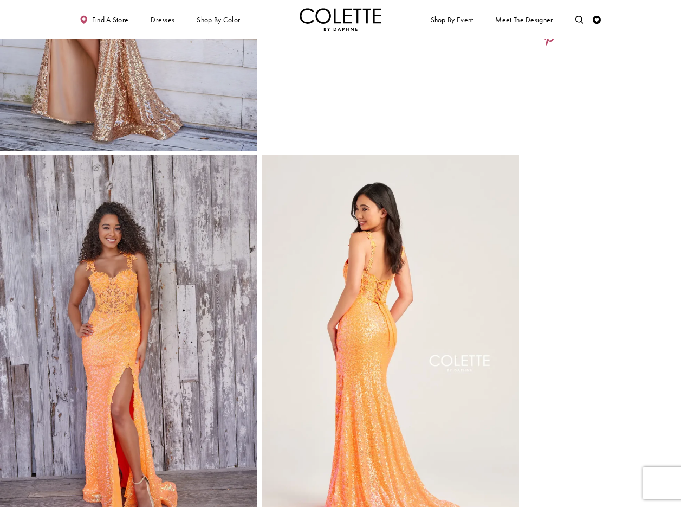
scroll to position [213, 0]
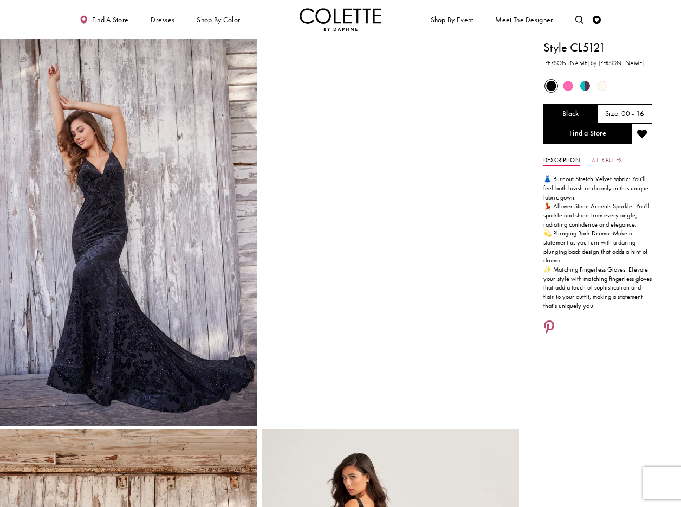
click at [616, 159] on link "Attributes" at bounding box center [607, 160] width 30 height 12
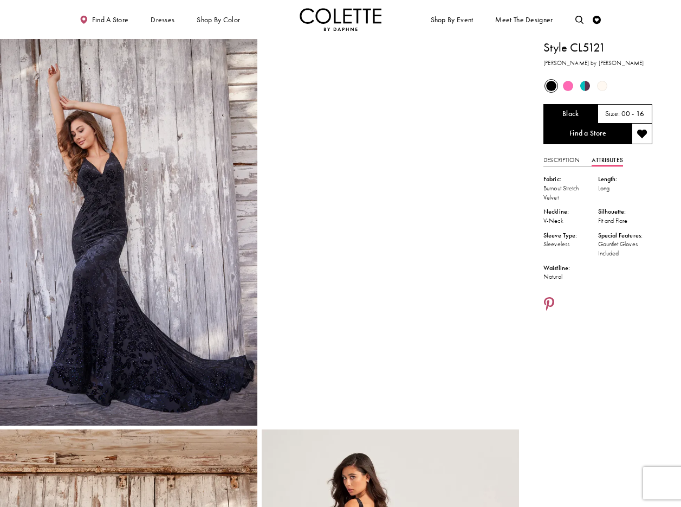
scroll to position [2, 0]
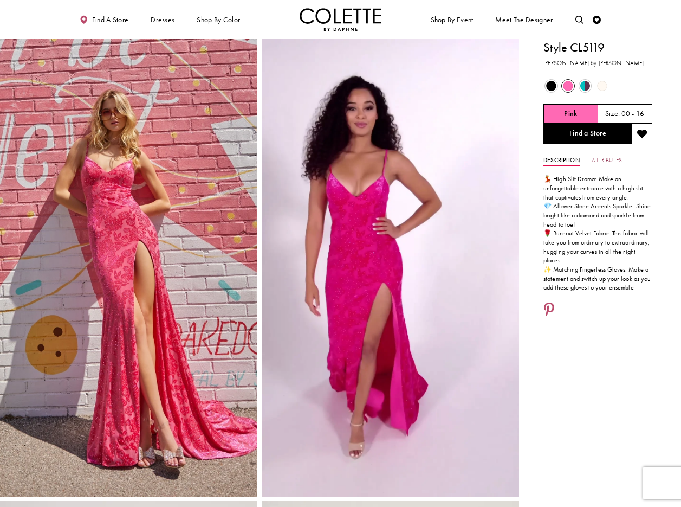
click at [613, 157] on link "Attributes" at bounding box center [607, 160] width 30 height 12
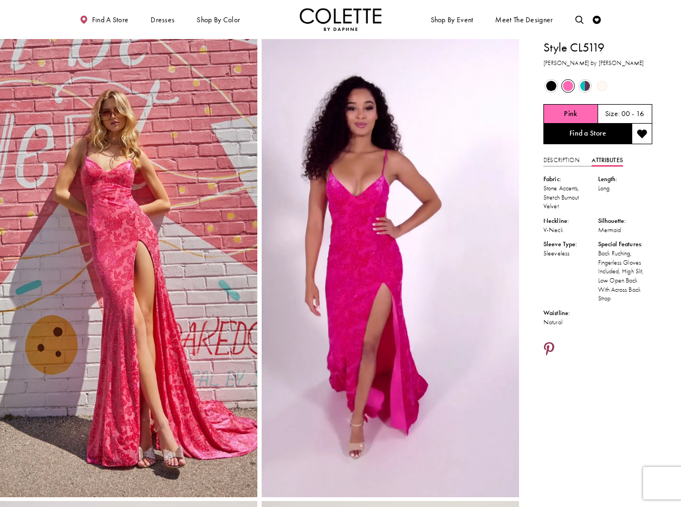
click at [552, 344] on icon "Share using Pinterest - Opens in new tab" at bounding box center [549, 349] width 10 height 15
click at [550, 345] on icon "Share using Pinterest - Opens in new tab" at bounding box center [549, 349] width 10 height 15
click at [552, 346] on icon "Share using Pinterest - Opens in new tab" at bounding box center [549, 349] width 10 height 15
click at [556, 346] on li at bounding box center [549, 349] width 17 height 21
click at [552, 346] on icon "Share using Pinterest - Opens in new tab" at bounding box center [549, 349] width 10 height 15
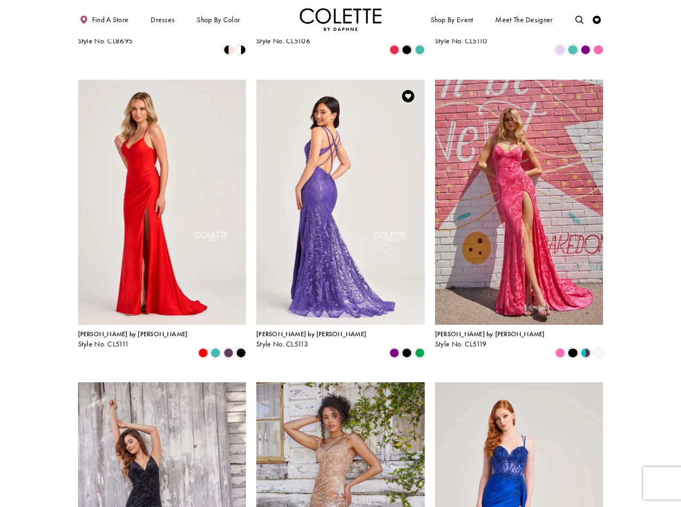
click at [358, 144] on img "Visit Colette by Daphne Style No. CL5113 Page" at bounding box center [340, 202] width 169 height 245
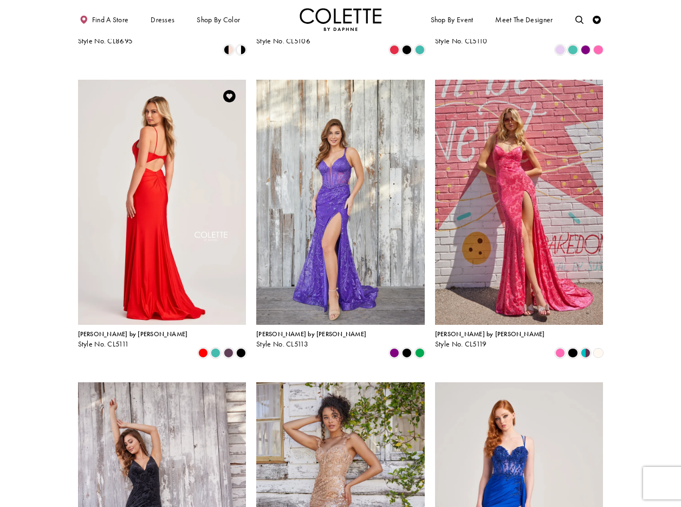
click at [139, 128] on img "Visit Colette by Daphne Style No. CL5111 Page" at bounding box center [162, 202] width 169 height 245
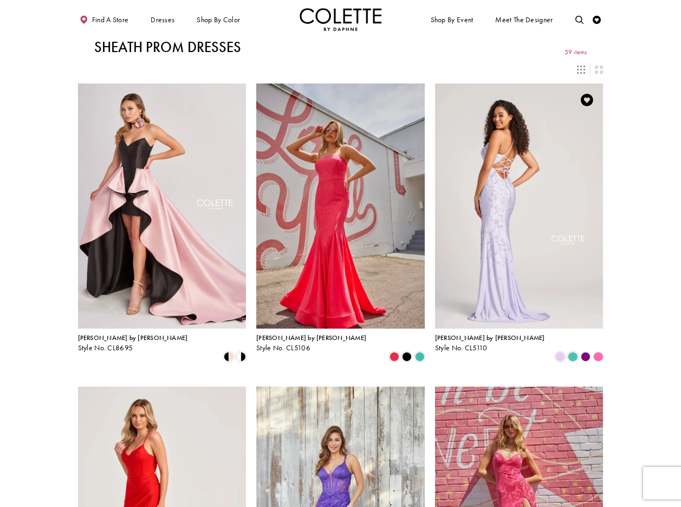
click at [516, 193] on img "Visit Colette by Daphne Style No. CL5110 Page" at bounding box center [519, 205] width 169 height 245
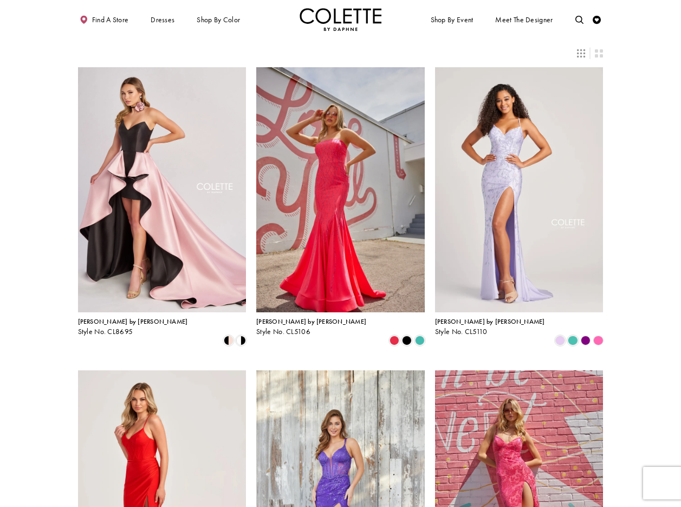
scroll to position [14, 0]
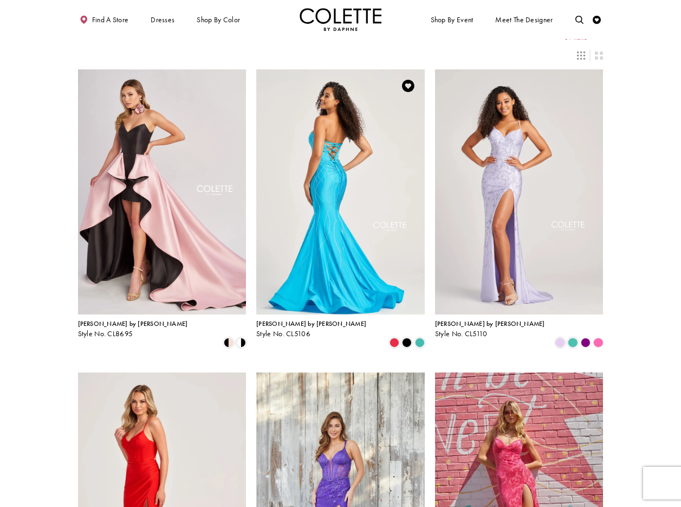
click at [337, 127] on img "Visit Colette by Daphne Style No. CL5106 Page" at bounding box center [340, 191] width 169 height 245
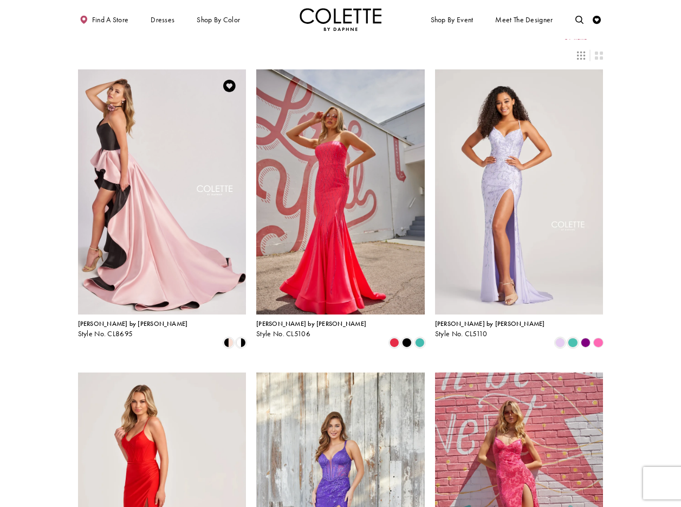
click at [156, 146] on img "Visit Colette by Daphne Style No. CL8695 Page" at bounding box center [162, 191] width 169 height 245
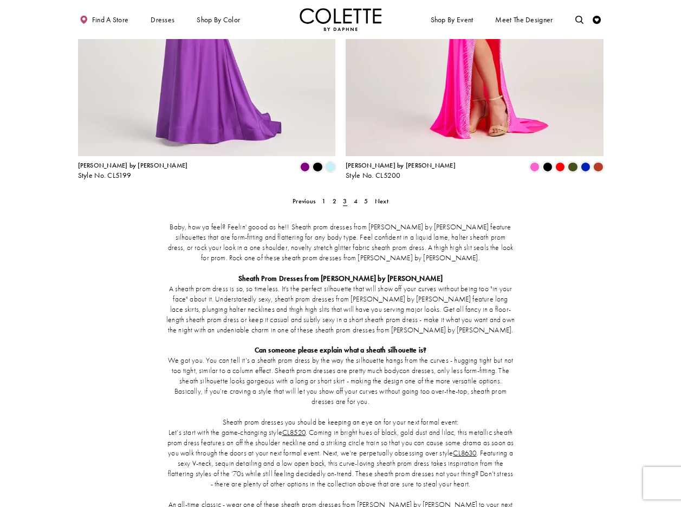
scroll to position [1519, 0]
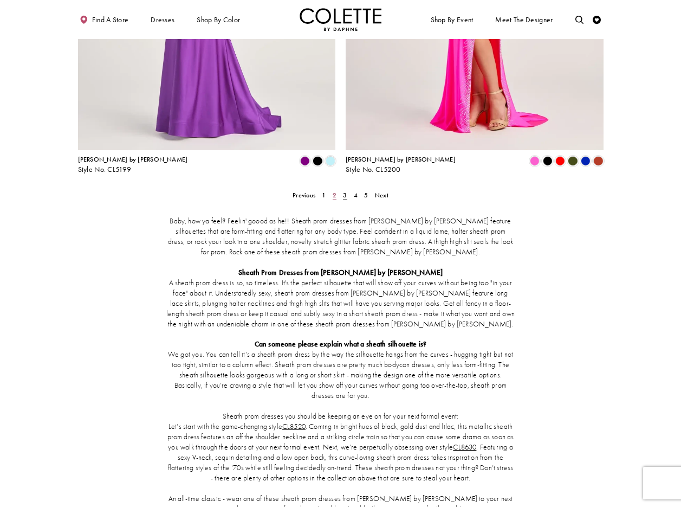
click at [333, 191] on span "2" at bounding box center [335, 195] width 4 height 9
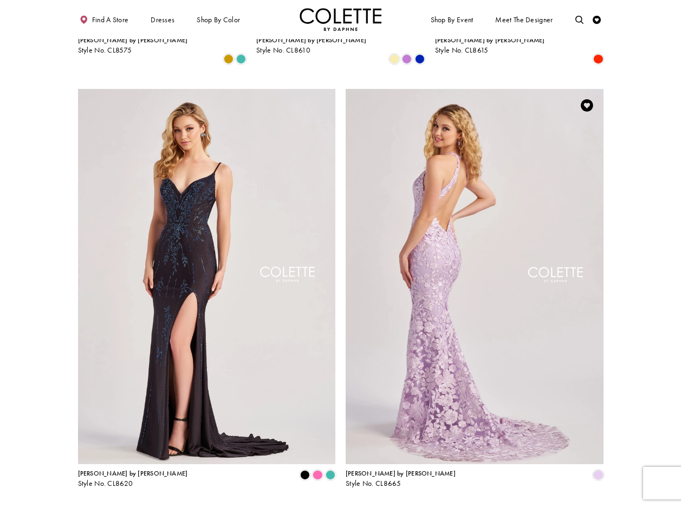
scroll to position [1296, 0]
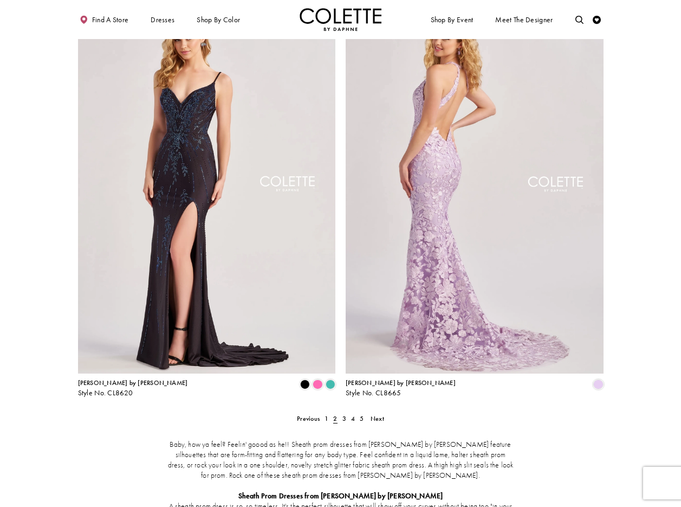
click at [480, 226] on img "Visit Colette by Daphne Style No. CL8665 Page" at bounding box center [475, 185] width 258 height 375
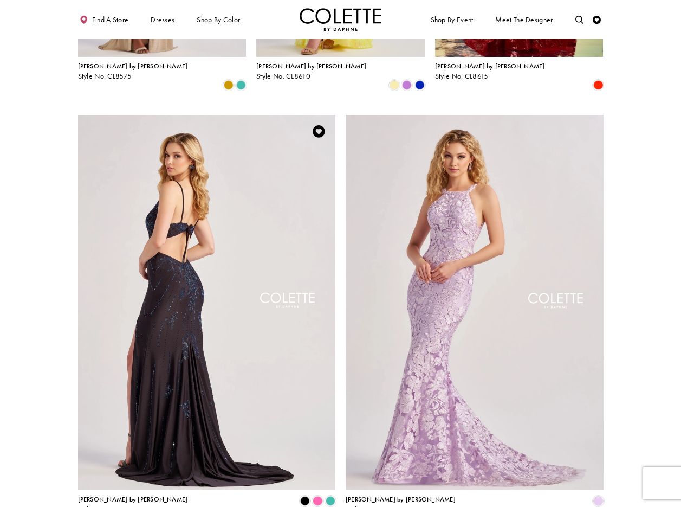
scroll to position [1176, 0]
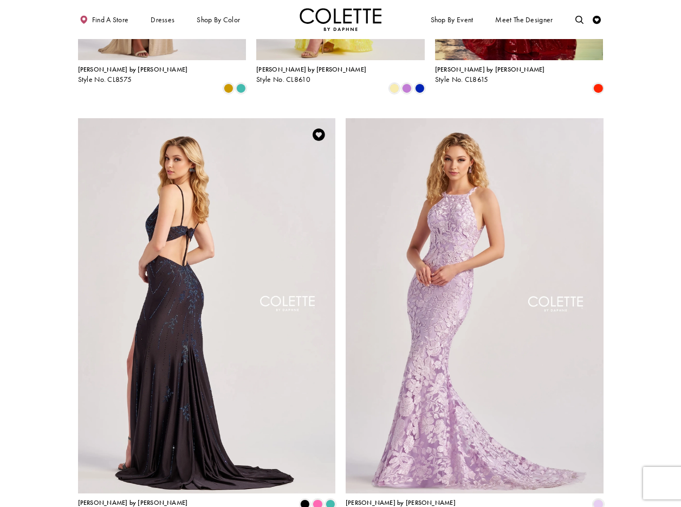
click at [216, 201] on img "Visit Colette by Daphne Style No. CL8620 Page" at bounding box center [207, 305] width 258 height 375
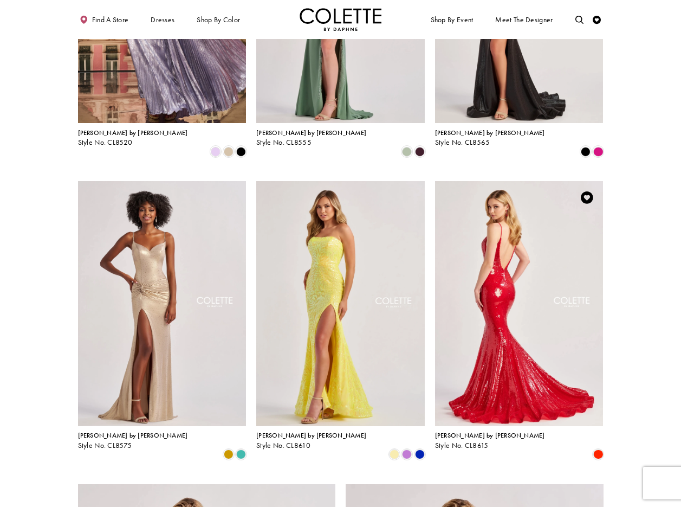
scroll to position [806, 0]
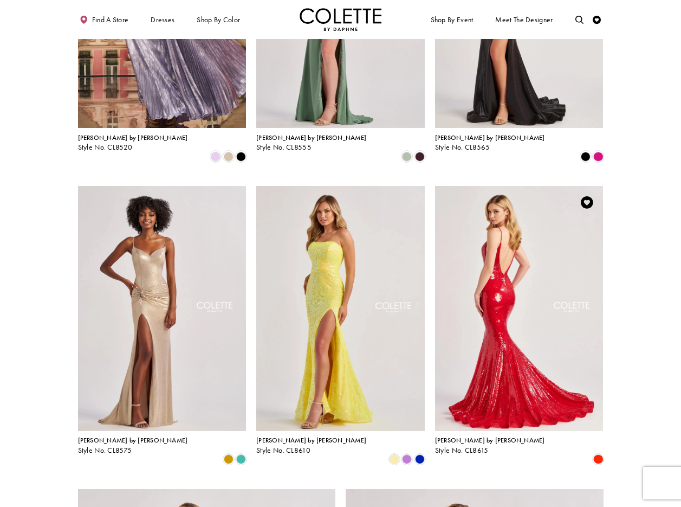
click at [521, 206] on img "Visit Colette by Daphne Style No. CL8615 Page" at bounding box center [519, 308] width 169 height 245
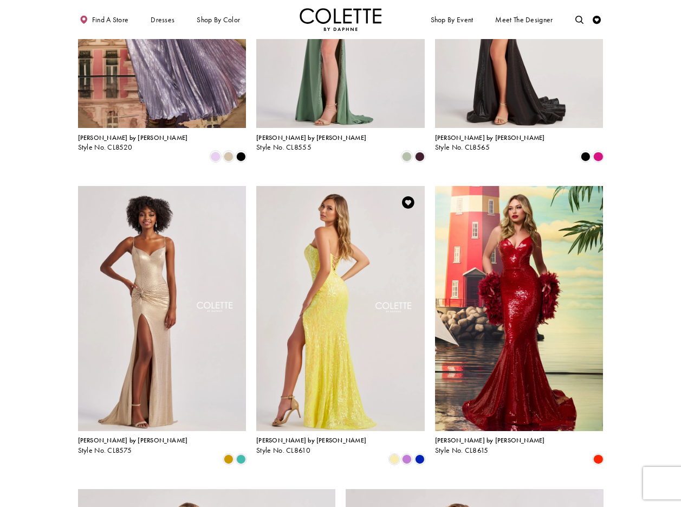
click at [329, 199] on img "Visit Colette by Daphne Style No. CL8610 Page" at bounding box center [340, 308] width 169 height 245
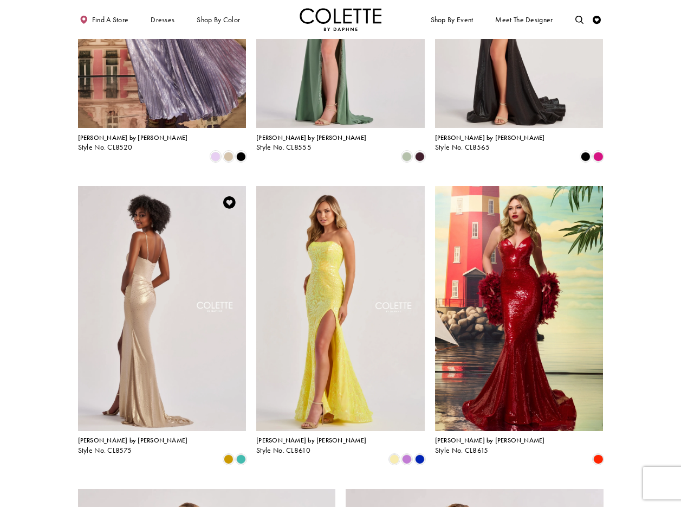
click at [164, 230] on img "Visit Colette by Daphne Style No. CL8575 Page" at bounding box center [162, 308] width 169 height 245
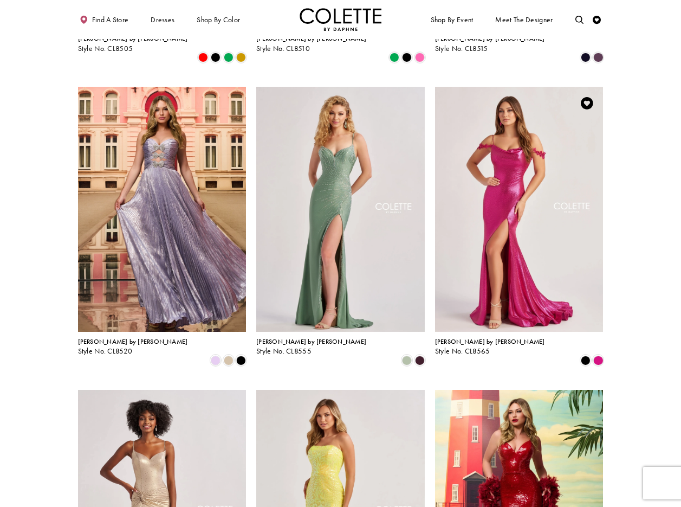
scroll to position [600, 0]
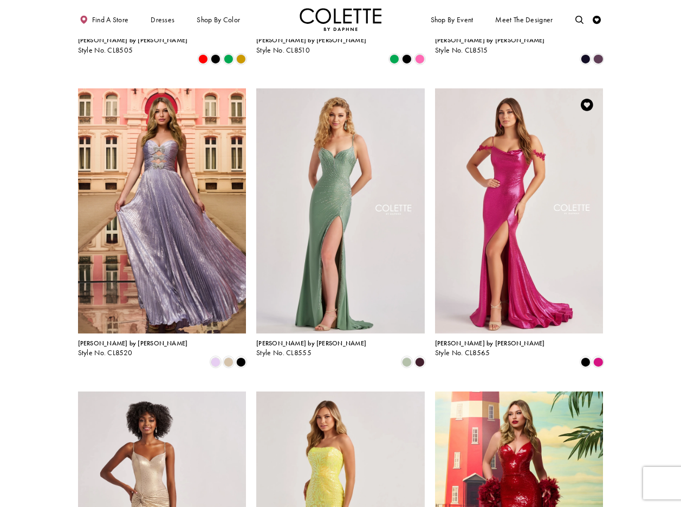
click at [527, 165] on img "Visit Colette by Daphne Style No. CL8565 Page" at bounding box center [519, 210] width 169 height 245
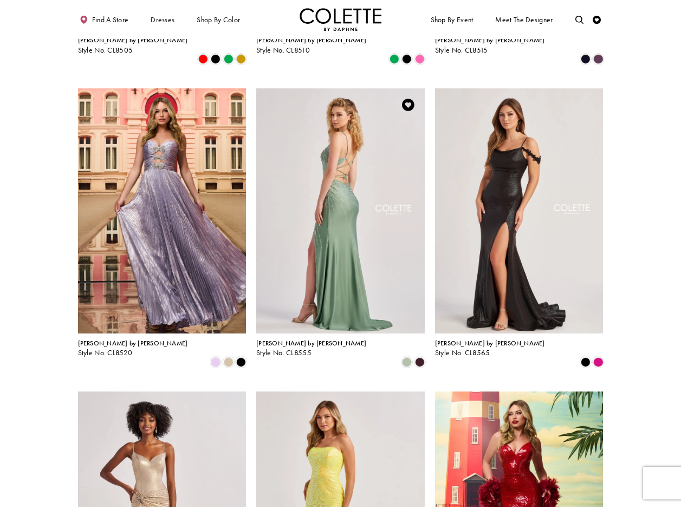
click at [348, 128] on img "Visit Colette by Daphne Style No. CL8555 Page" at bounding box center [340, 210] width 169 height 245
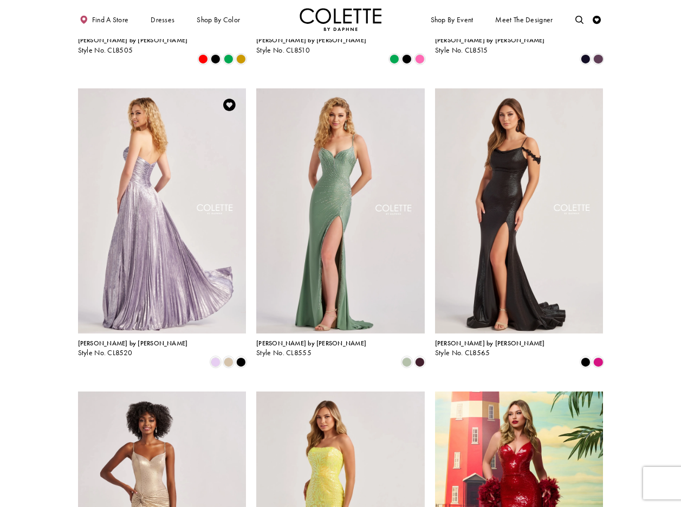
click at [157, 116] on img "Visit Colette by Daphne Style No. CL8520 Page" at bounding box center [162, 210] width 169 height 245
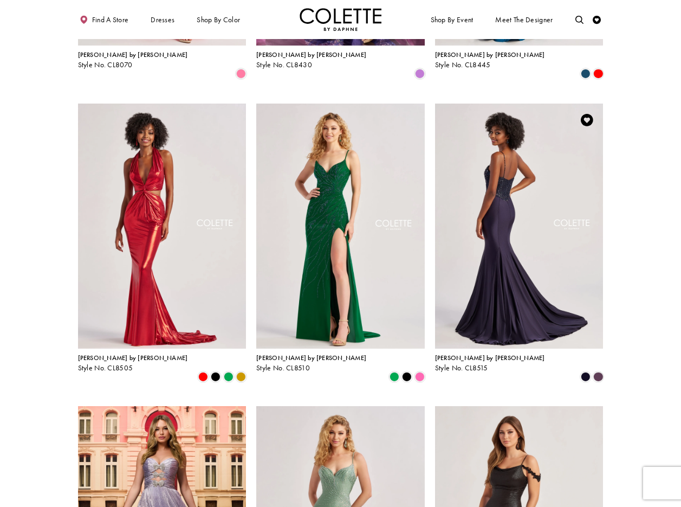
scroll to position [282, 0]
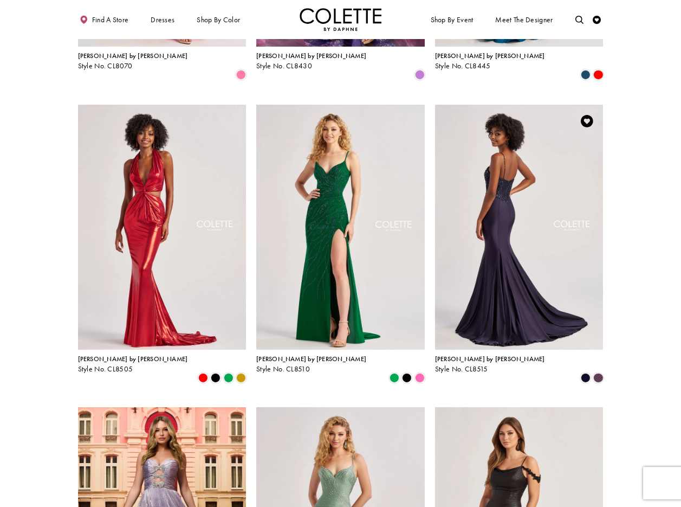
click at [528, 153] on img "Visit Colette by Daphne Style No. CL8515 Page" at bounding box center [519, 227] width 169 height 245
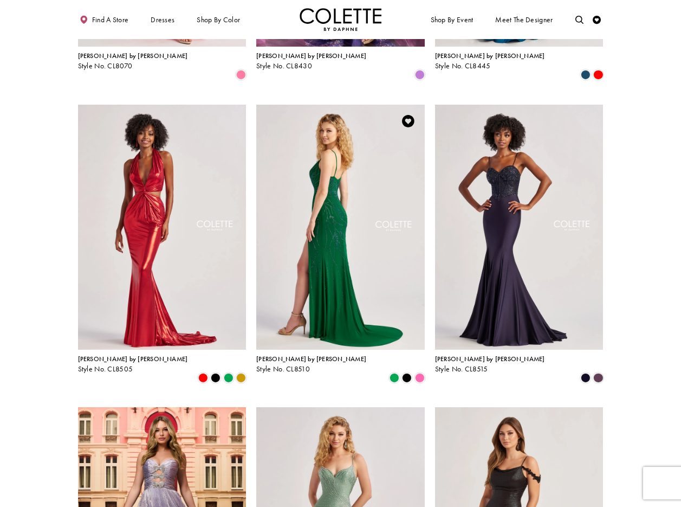
click at [326, 146] on img "Visit Colette by Daphne Style No. CL8510 Page" at bounding box center [340, 227] width 169 height 245
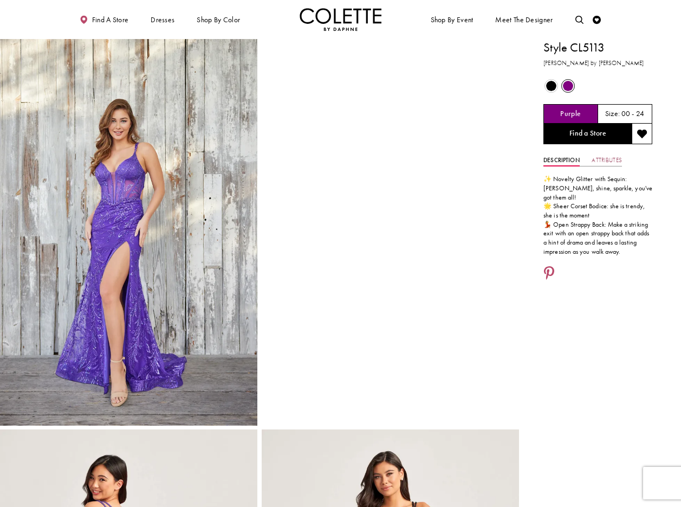
click at [617, 159] on link "Attributes" at bounding box center [607, 160] width 30 height 12
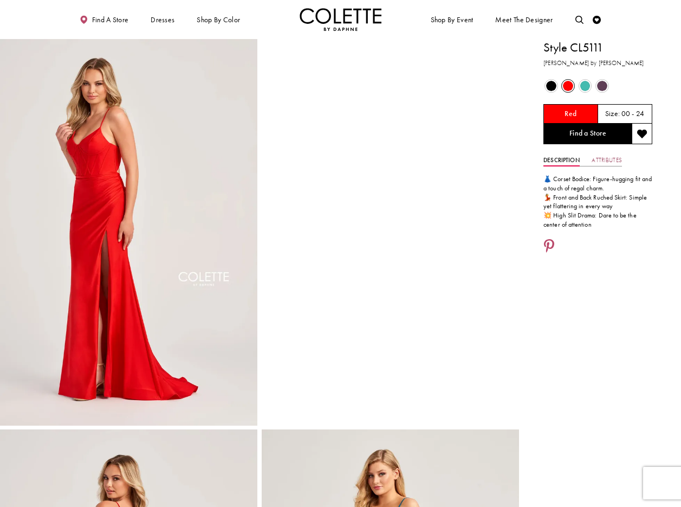
click at [611, 159] on link "Attributes" at bounding box center [607, 160] width 30 height 12
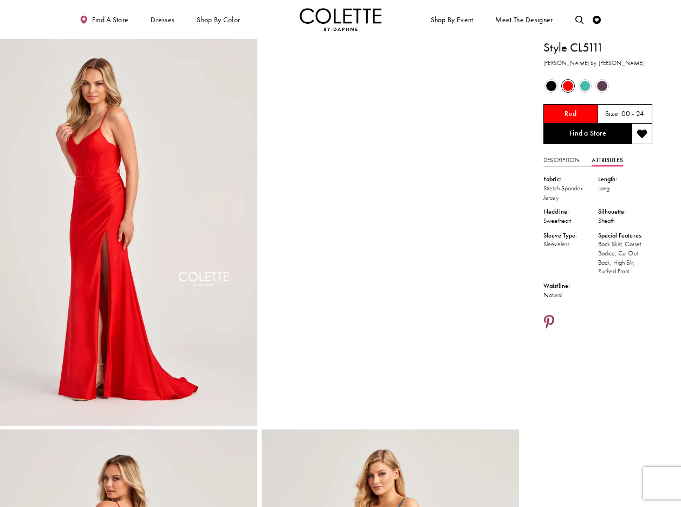
click at [550, 320] on icon "Share using Pinterest - Opens in new tab" at bounding box center [549, 322] width 10 height 15
click at [550, 319] on icon "Share using Pinterest - Opens in new tab" at bounding box center [549, 322] width 10 height 15
click at [549, 319] on icon "Share using Pinterest - Opens in new tab" at bounding box center [549, 322] width 10 height 15
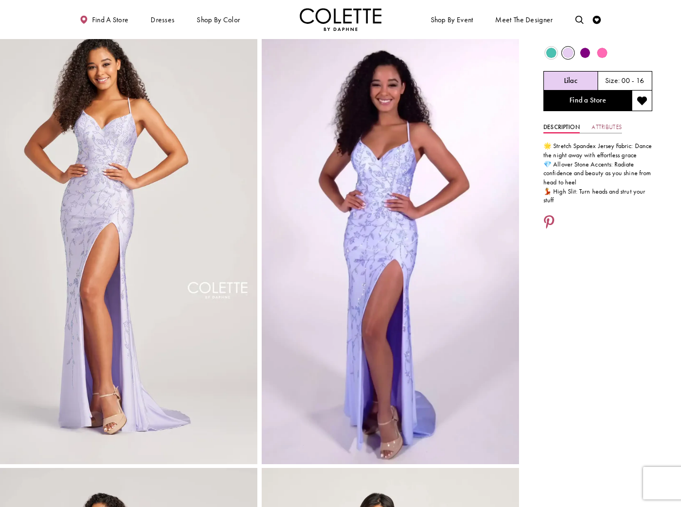
click at [614, 126] on link "Attributes" at bounding box center [607, 127] width 30 height 12
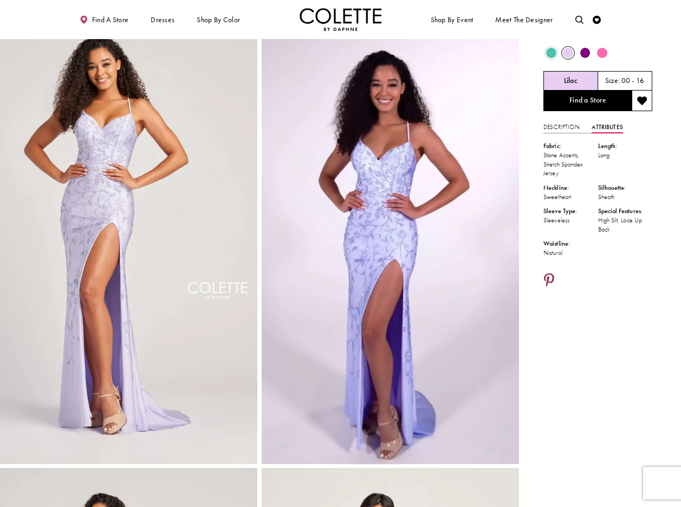
click at [549, 281] on icon "Share using Pinterest - Opens in new tab" at bounding box center [549, 281] width 10 height 15
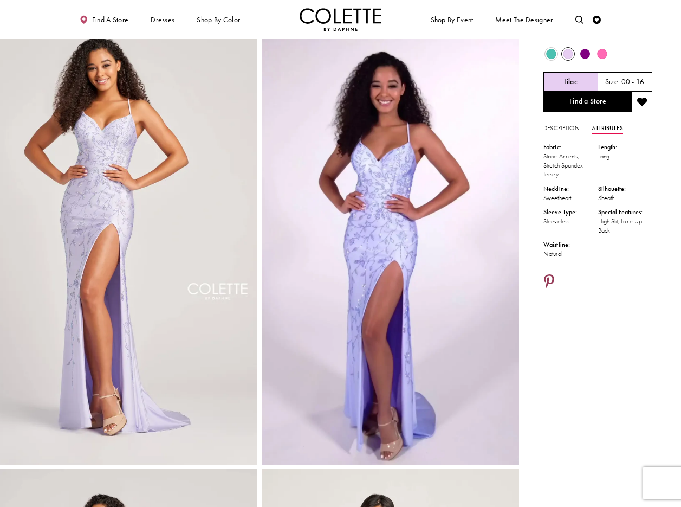
click at [549, 280] on icon "Share using Pinterest - Opens in new tab" at bounding box center [549, 282] width 10 height 15
click at [551, 279] on icon "Share using Pinterest - Opens in new tab" at bounding box center [549, 282] width 10 height 15
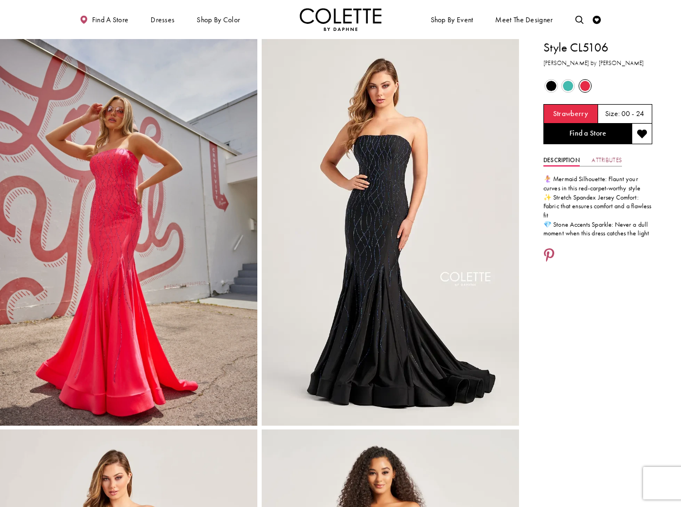
click at [610, 160] on link "Attributes" at bounding box center [607, 160] width 30 height 12
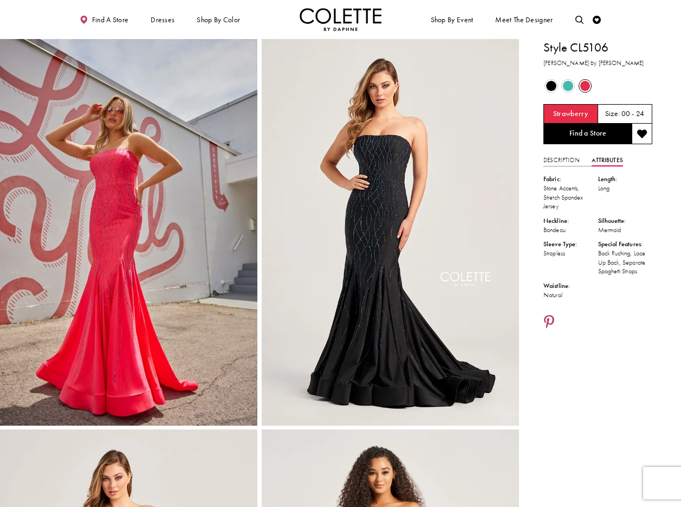
scroll to position [2, 0]
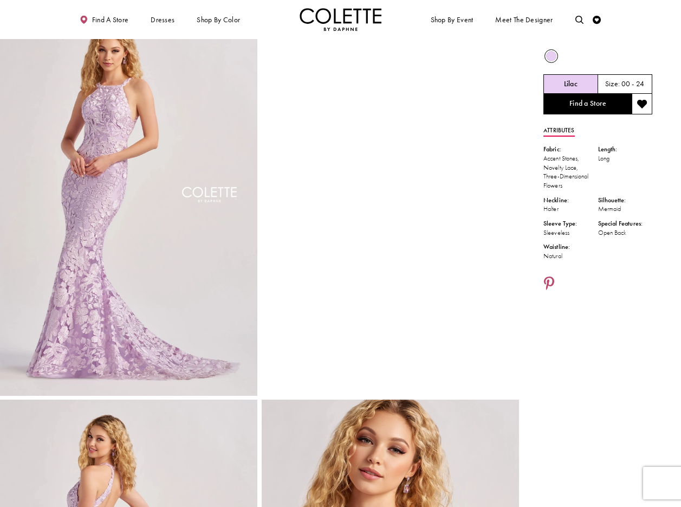
scroll to position [29, 0]
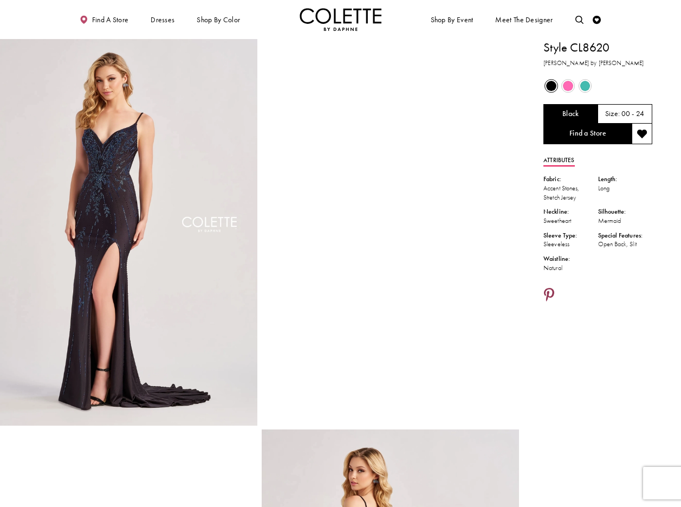
click at [550, 295] on icon "Share using Pinterest - Opens in new tab" at bounding box center [549, 295] width 10 height 15
click at [549, 294] on icon "Share using Pinterest - Opens in new tab" at bounding box center [549, 295] width 10 height 15
click at [549, 290] on icon "Share using Pinterest - Opens in new tab" at bounding box center [549, 295] width 10 height 15
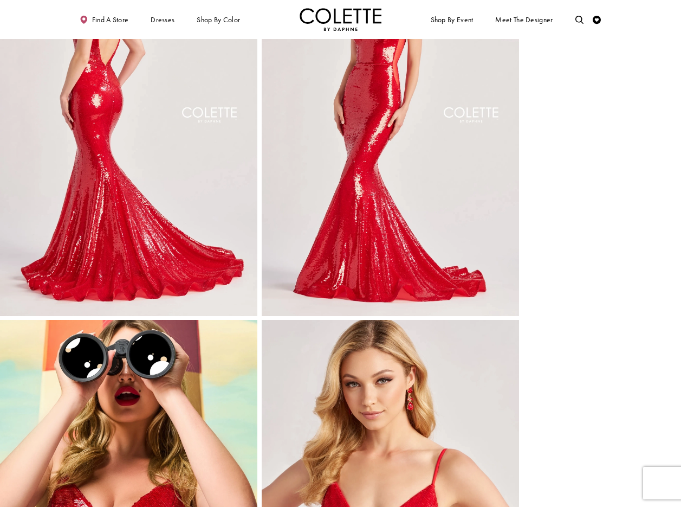
scroll to position [502, 0]
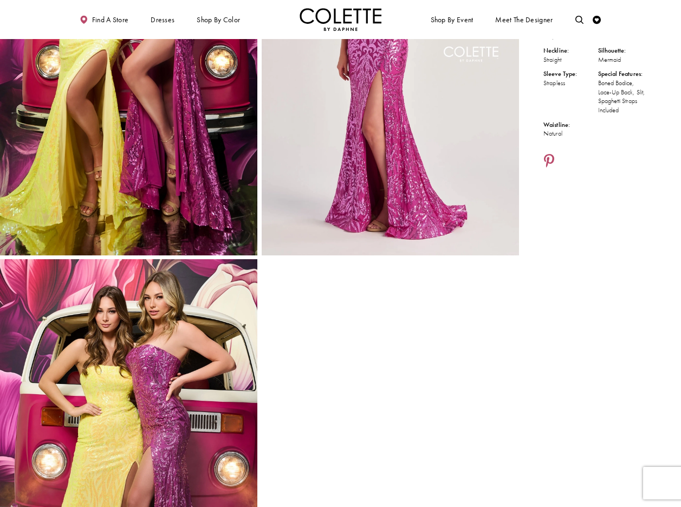
scroll to position [117, 0]
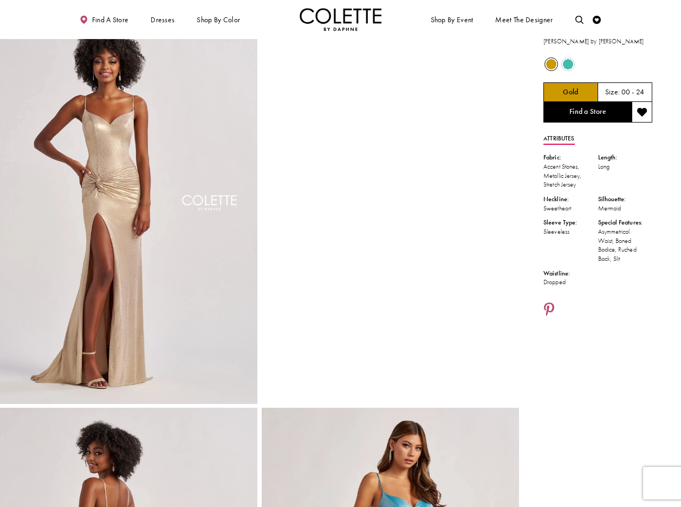
scroll to position [36, 0]
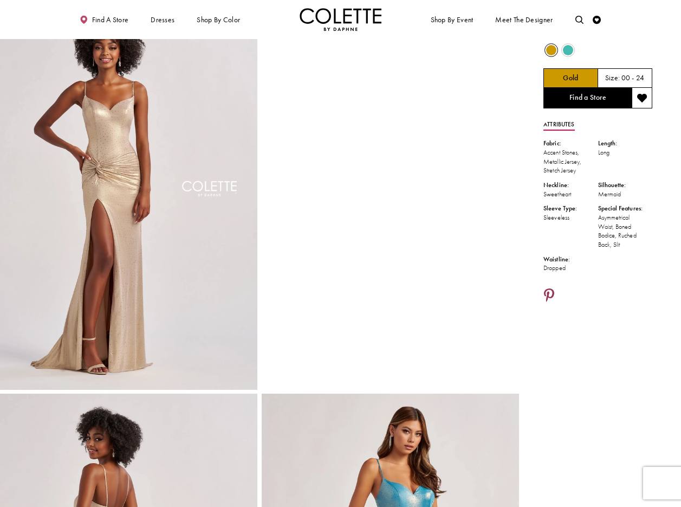
click at [548, 295] on icon "Share using Pinterest - Opens in new tab" at bounding box center [549, 296] width 10 height 15
click at [548, 290] on icon "Share using Pinterest - Opens in new tab" at bounding box center [549, 296] width 10 height 15
click at [548, 294] on icon "Share using Pinterest - Opens in new tab" at bounding box center [549, 296] width 10 height 15
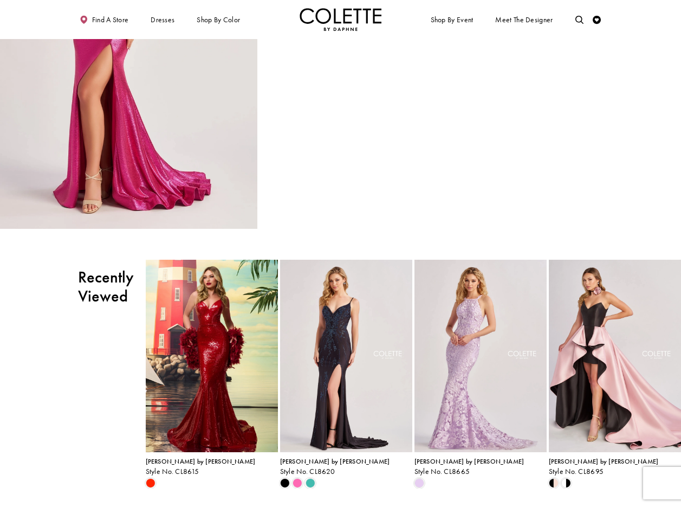
scroll to position [586, 0]
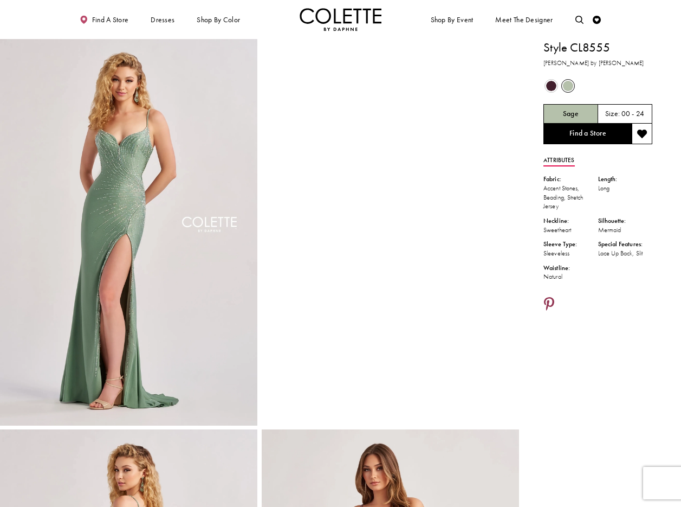
click at [551, 302] on icon "Share using Pinterest - Opens in new tab" at bounding box center [549, 304] width 10 height 15
click at [550, 302] on icon "Share using Pinterest - Opens in new tab" at bounding box center [549, 304] width 10 height 15
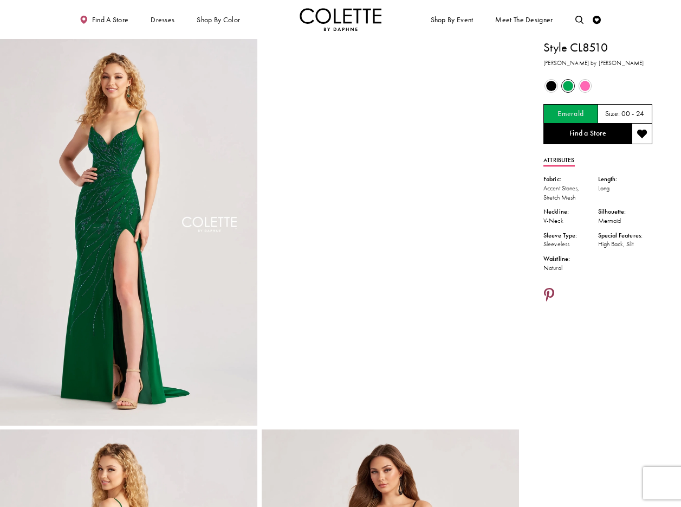
click at [548, 293] on icon "Share using Pinterest - Opens in new tab" at bounding box center [549, 295] width 10 height 15
click at [552, 291] on icon "Share using Pinterest - Opens in new tab" at bounding box center [549, 295] width 10 height 15
click at [552, 292] on icon "Share using Pinterest - Opens in new tab" at bounding box center [549, 295] width 10 height 15
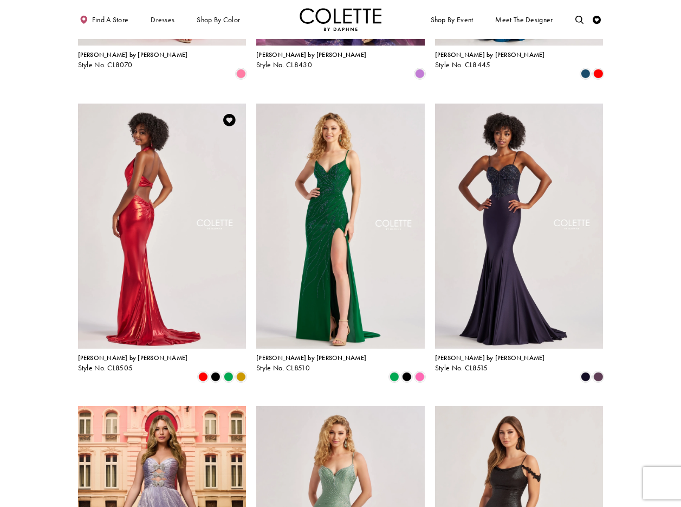
drag, startPoint x: 0, startPoint y: 0, endPoint x: 185, endPoint y: 148, distance: 237.1
click at [185, 148] on img "Visit Colette by Daphne Style No. CL8505 Page" at bounding box center [162, 225] width 169 height 245
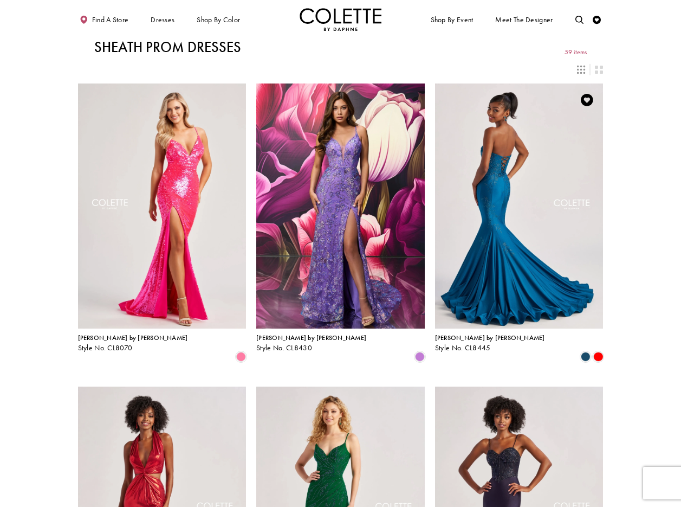
click at [519, 169] on img "Visit Colette by Daphne Style No. CL8445 Page" at bounding box center [519, 205] width 169 height 245
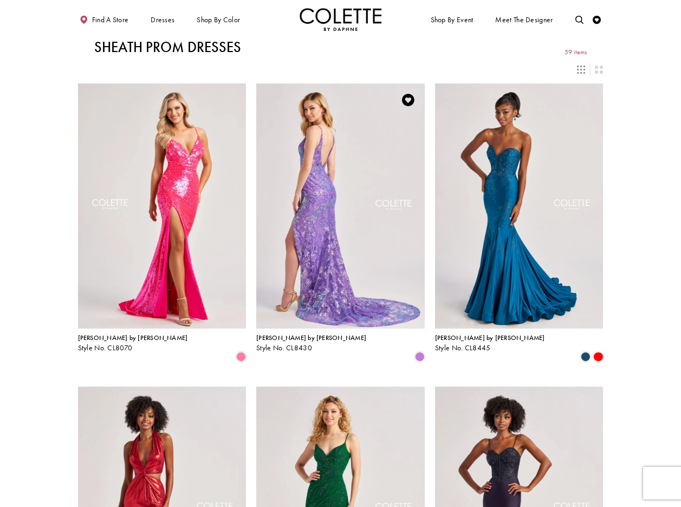
click at [346, 146] on img "Visit Colette by Daphne Style No. CL8430 Page" at bounding box center [340, 205] width 169 height 245
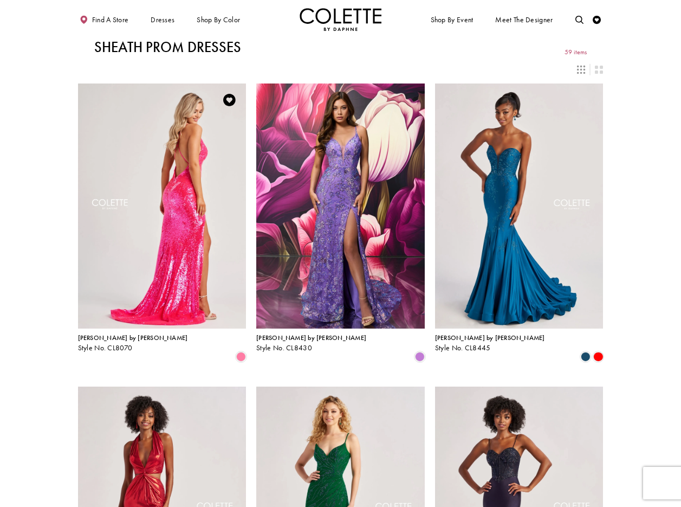
click at [179, 155] on img "Visit Colette by Daphne Style No. CL8070 Page" at bounding box center [162, 205] width 169 height 245
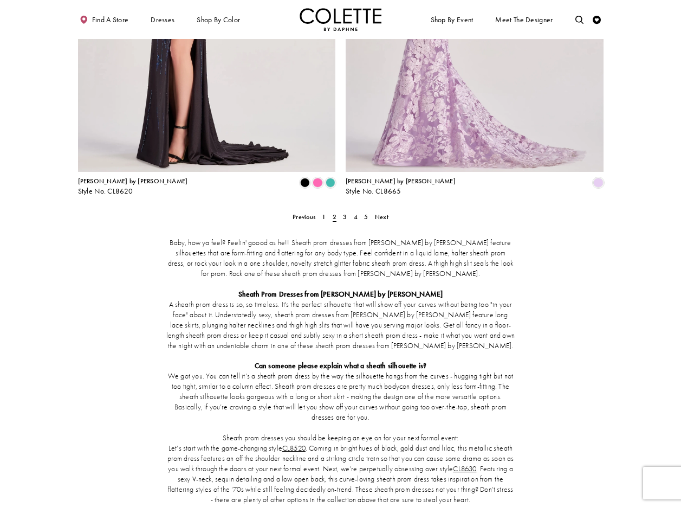
scroll to position [1498, 0]
drag, startPoint x: 324, startPoint y: 172, endPoint x: 338, endPoint y: 205, distance: 35.4
click at [324, 212] on span "1" at bounding box center [324, 216] width 4 height 9
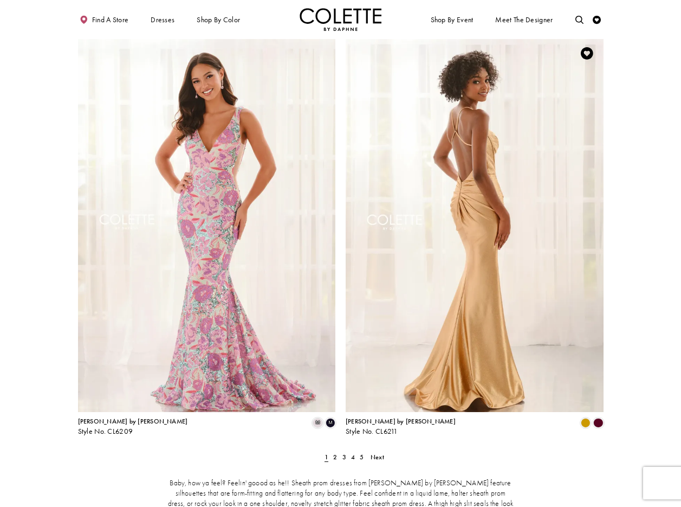
scroll to position [1255, 0]
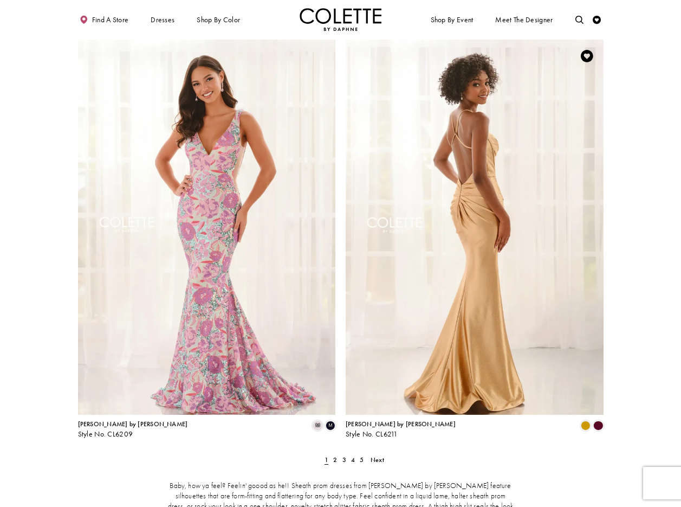
click at [494, 208] on img "Visit Colette by Daphne Style No. CL6211 Page" at bounding box center [475, 227] width 258 height 375
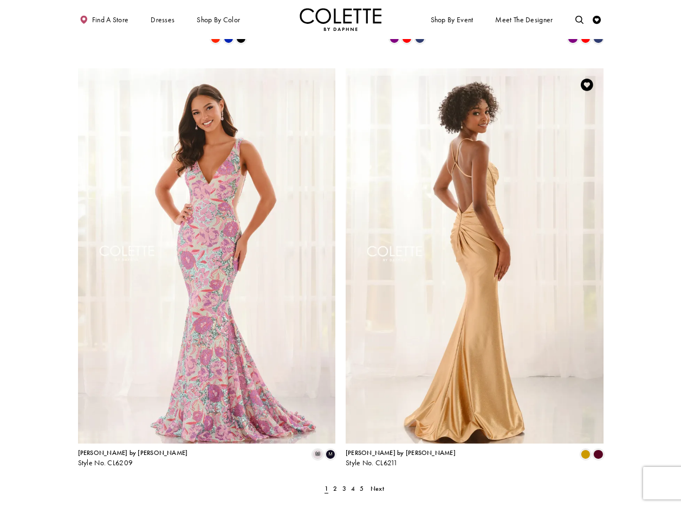
scroll to position [1225, 0]
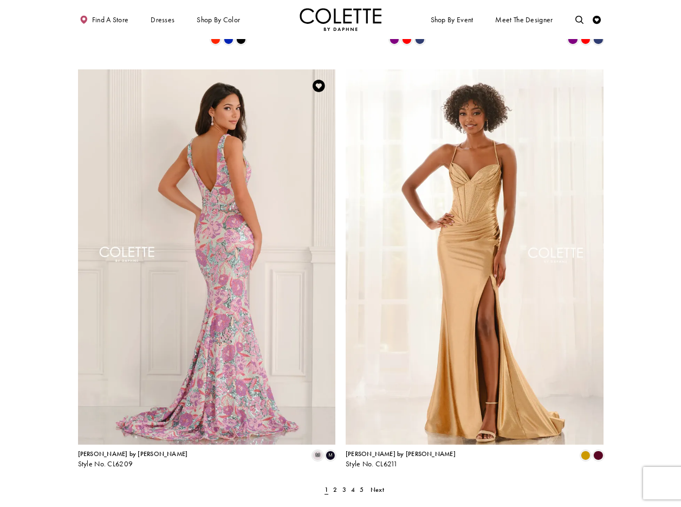
click at [213, 172] on img "Visit Colette by Daphne Style No. CL6209 Page" at bounding box center [207, 256] width 258 height 375
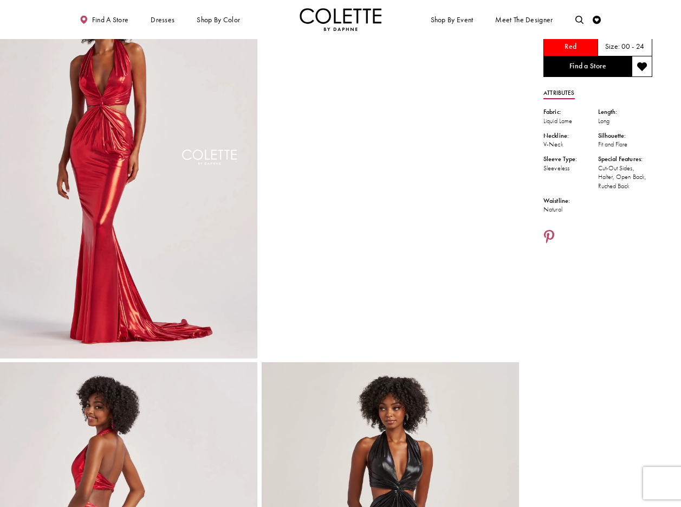
scroll to position [58, 0]
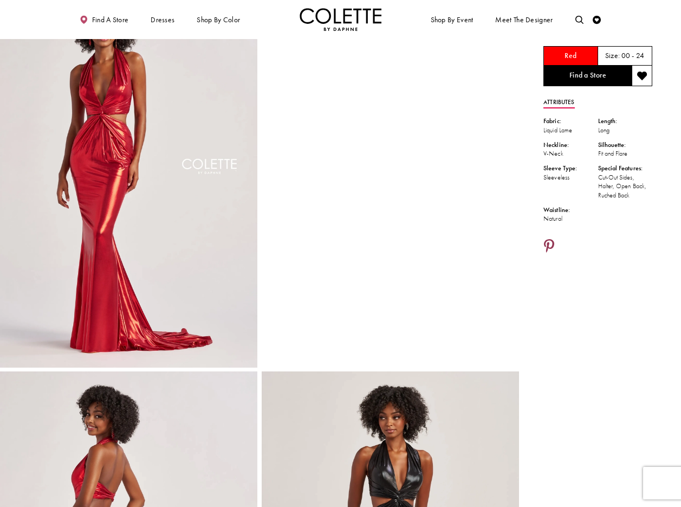
click at [554, 245] on link "Share using Pinterest - Opens in new tab" at bounding box center [548, 247] width 11 height 16
click at [549, 243] on icon "Share using Pinterest - Opens in new tab" at bounding box center [549, 246] width 10 height 15
click at [547, 243] on icon "Share using Pinterest - Opens in new tab" at bounding box center [549, 246] width 10 height 15
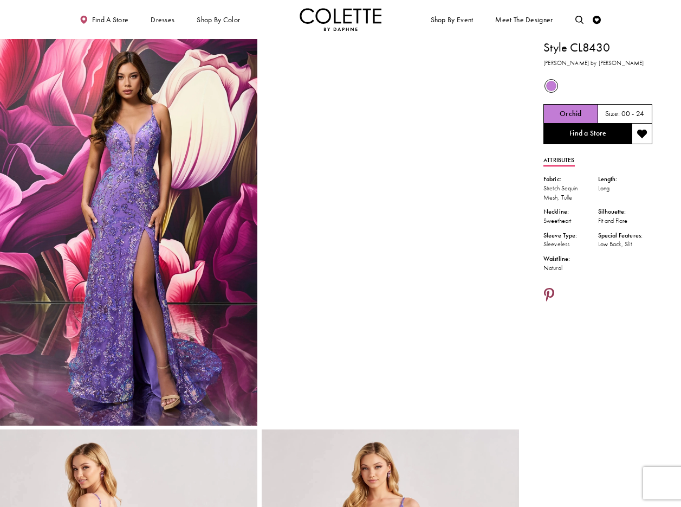
click at [553, 294] on icon "Share using Pinterest - Opens in new tab" at bounding box center [549, 295] width 10 height 15
click at [551, 293] on icon "Share using Pinterest - Opens in new tab" at bounding box center [549, 295] width 10 height 15
click at [547, 294] on icon "Share using Pinterest - Opens in new tab" at bounding box center [549, 295] width 10 height 15
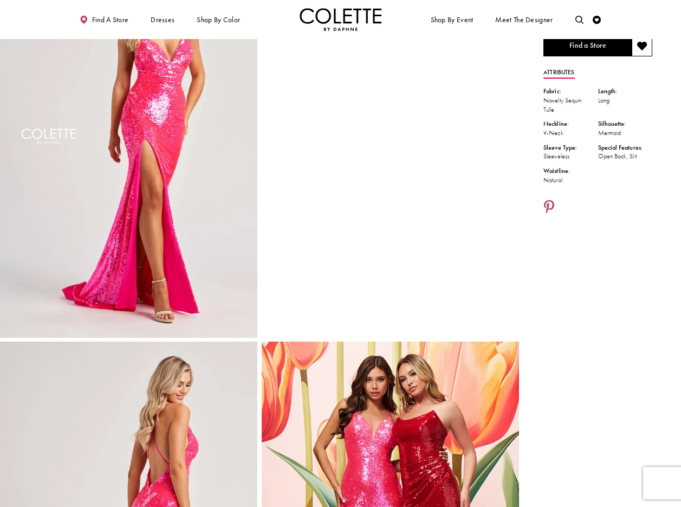
scroll to position [87, 0]
click at [551, 202] on icon "Share using Pinterest - Opens in new tab" at bounding box center [549, 208] width 10 height 15
click at [547, 205] on icon "Share using Pinterest - Opens in new tab" at bounding box center [549, 208] width 10 height 15
click at [551, 204] on icon "Share using Pinterest - Opens in new tab" at bounding box center [549, 208] width 10 height 15
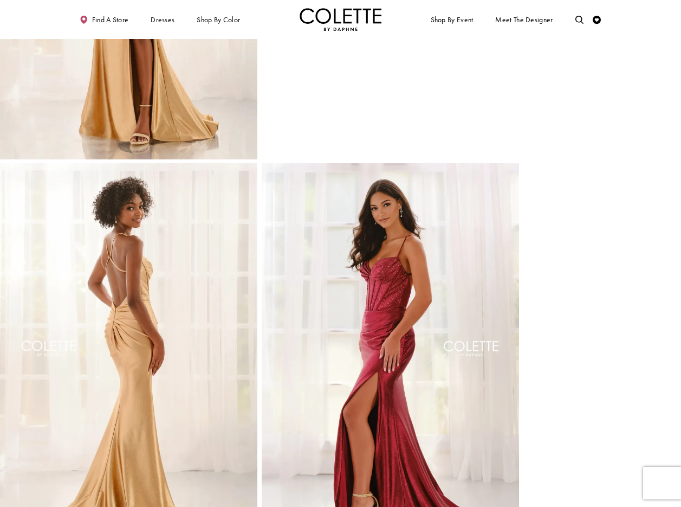
scroll to position [172, 0]
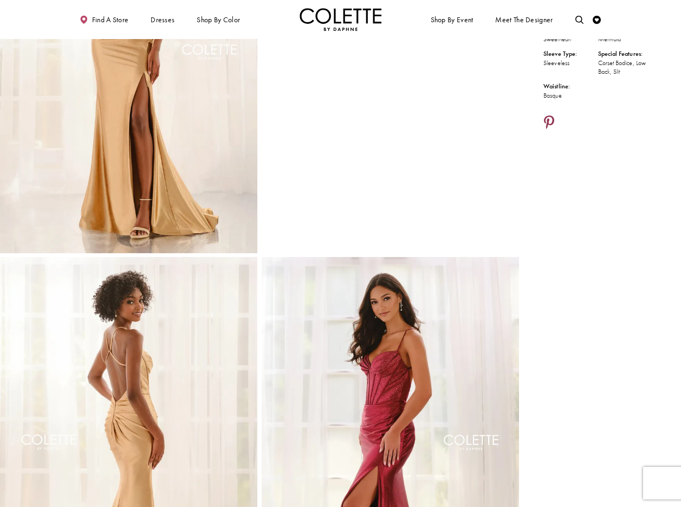
click at [551, 122] on icon "Share using Pinterest - Opens in new tab" at bounding box center [549, 123] width 10 height 15
click at [548, 122] on icon "Share using Pinterest - Opens in new tab" at bounding box center [549, 122] width 10 height 15
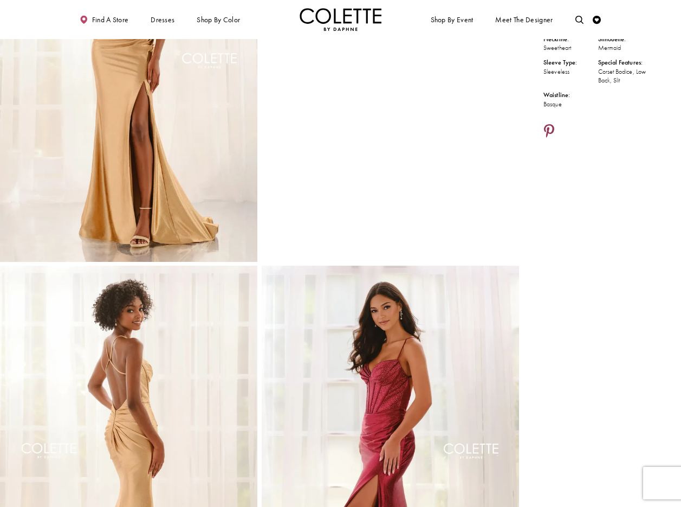
click at [546, 126] on icon "Share using Pinterest - Opens in new tab" at bounding box center [549, 132] width 10 height 15
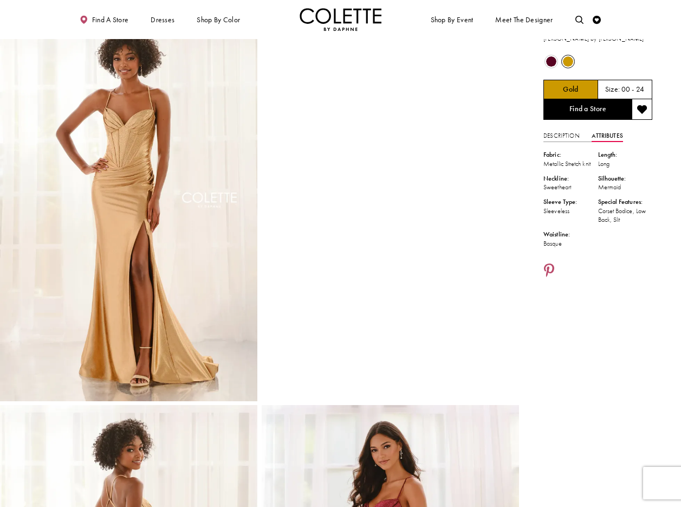
scroll to position [0, 0]
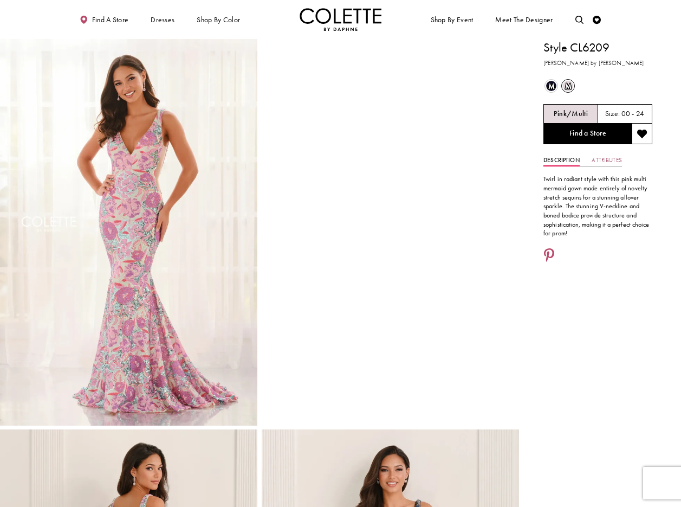
drag, startPoint x: 607, startPoint y: 159, endPoint x: 627, endPoint y: 189, distance: 36.2
click at [607, 159] on link "Attributes" at bounding box center [607, 160] width 30 height 12
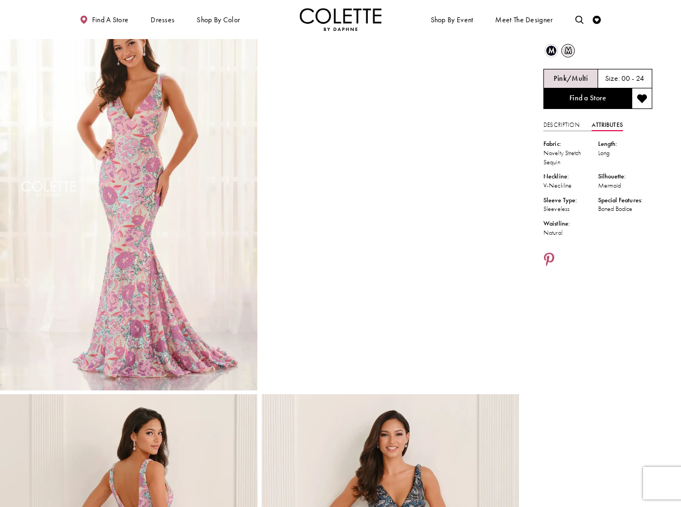
scroll to position [34, 0]
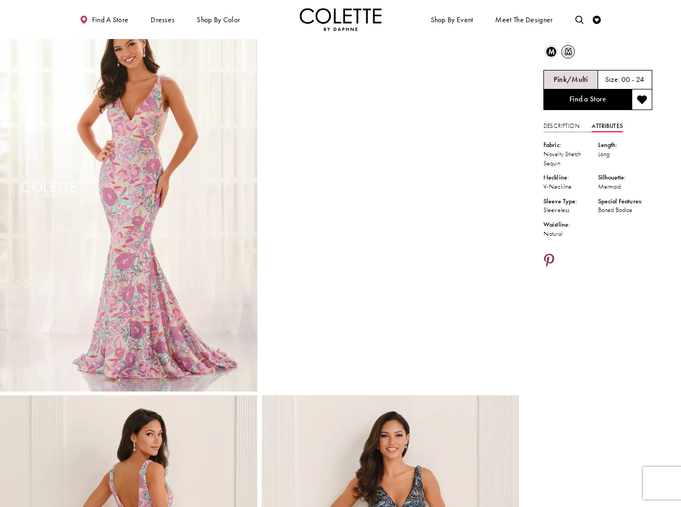
click at [552, 260] on icon "Share using Pinterest - Opens in new tab" at bounding box center [549, 261] width 10 height 15
click at [338, 13] on img "Visit Home Page" at bounding box center [341, 19] width 82 height 23
